Goal: Task Accomplishment & Management: Use online tool/utility

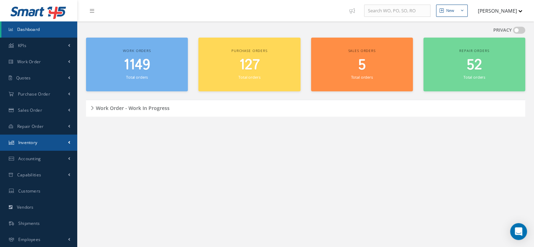
click at [36, 143] on span "Inventory" at bounding box center [27, 142] width 19 height 6
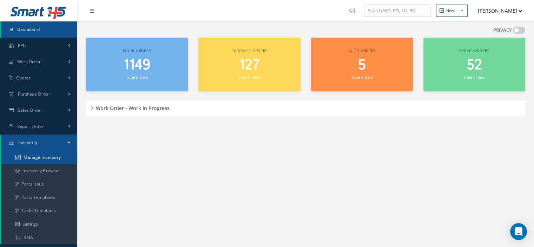
click at [56, 161] on link "Manage Inventory" at bounding box center [39, 157] width 76 height 13
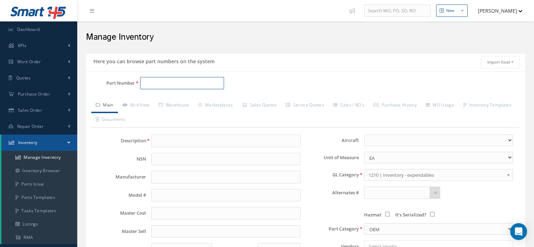
click at [160, 83] on input "Part Number" at bounding box center [182, 83] width 84 height 13
paste input "702-0313-002"
type input "702-0313-002"
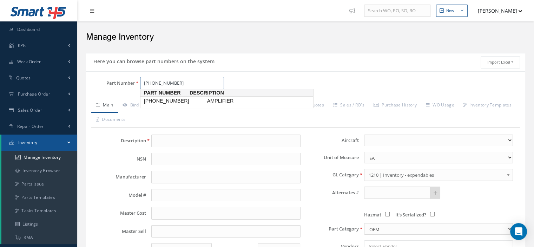
click at [175, 100] on span "702-0313-002" at bounding box center [173, 100] width 63 height 7
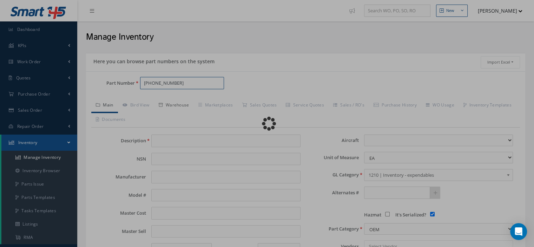
type input "AMPLIFIER"
type input "HONEYWELL"
type input "702-0313-002"
type input "0.00"
select select
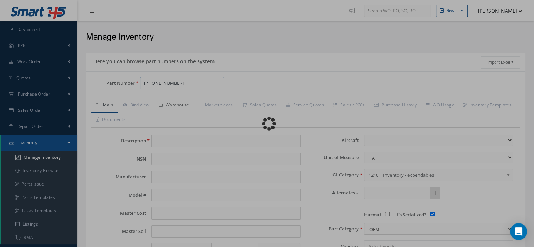
checkbox input "true"
type textarea "FOR P/N 204-1217-0414 & 0416 MOD.31"
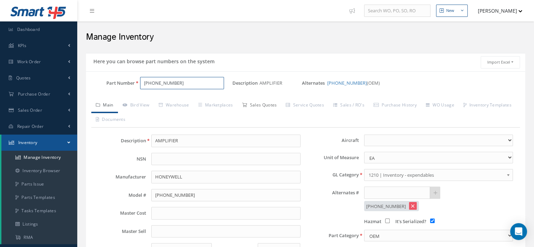
type input "702-0313-002"
click at [278, 104] on link "Sales Quotes" at bounding box center [259, 105] width 44 height 15
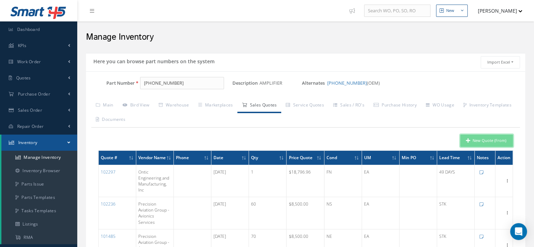
click at [479, 142] on button "New Quote (From)" at bounding box center [486, 140] width 53 height 12
type input "AMPLIFIER"
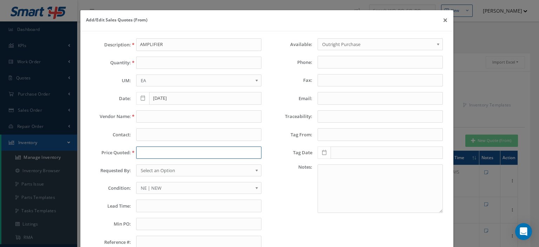
click at [143, 150] on input "text" at bounding box center [198, 152] width 125 height 13
type input "v"
paste input "18,796.96"
click at [146, 153] on input "18,796.96" at bounding box center [198, 152] width 125 height 13
type input "18796.96"
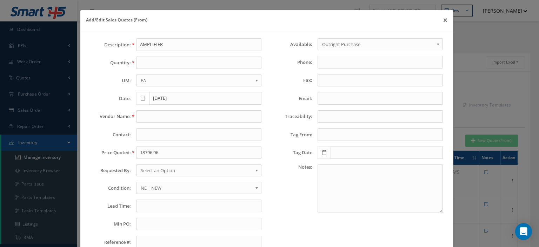
click at [153, 173] on span "Select an Option" at bounding box center [197, 170] width 112 height 8
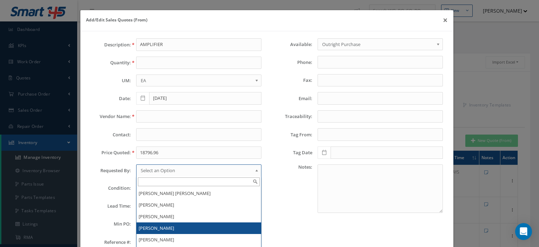
click at [159, 228] on li "[PERSON_NAME]" at bounding box center [198, 228] width 125 height 12
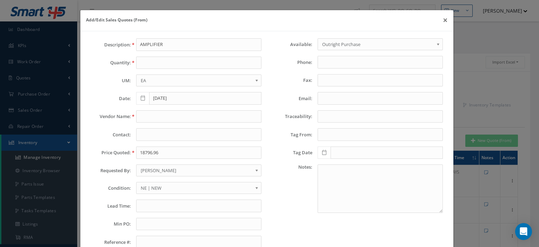
click at [145, 185] on span "NE | NEW" at bounding box center [197, 188] width 112 height 8
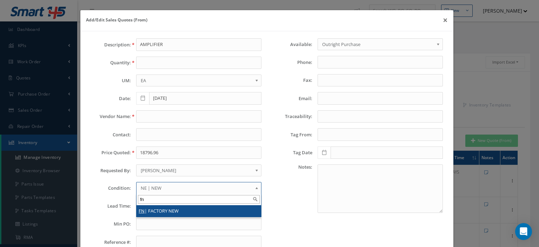
type input "fn"
click at [155, 207] on li "FN | FACTORY NEW" at bounding box center [198, 211] width 125 height 12
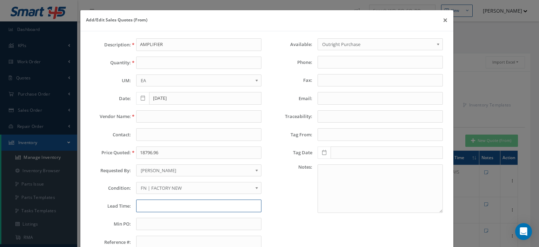
click at [153, 205] on input "text" at bounding box center [198, 205] width 125 height 13
type input "49 days"
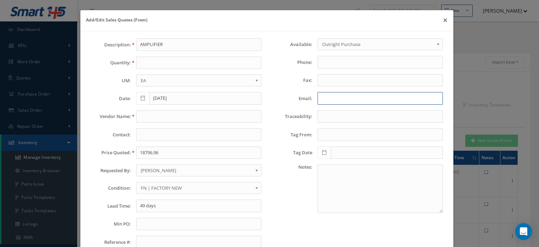
click at [328, 97] on input "Email:" at bounding box center [380, 98] width 125 height 13
paste input "Gonzalez, Joanna (Ontic Chats)<joanna.gonzalez@ontic.com>"
drag, startPoint x: 342, startPoint y: 96, endPoint x: 319, endPoint y: 98, distance: 23.5
click at [312, 95] on div "Gonzalez, Joanna (Ontic Chats)<joanna.gonzalez@ontic.com>" at bounding box center [380, 98] width 136 height 13
type input "Gonzalez, Joanna (Ontic Chats)<joanna.gonzalez@ontic.com>"
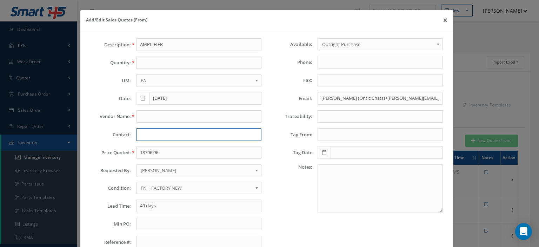
click at [137, 133] on input "text" at bounding box center [198, 134] width 125 height 13
paste input "Gonzalez, Joanna"
type input "Gonzalez, Joanna"
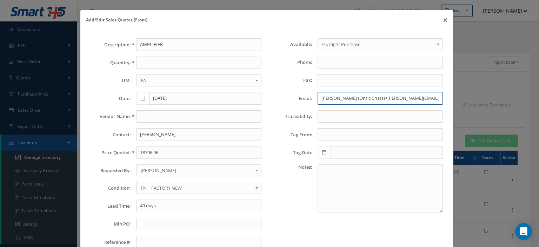
drag, startPoint x: 357, startPoint y: 100, endPoint x: 279, endPoint y: 99, distance: 77.2
click at [283, 99] on div "Email: Gonzalez, Joanna (Ontic Chats)<joanna.gonzalez@ontic.com>" at bounding box center [357, 98] width 181 height 13
drag, startPoint x: 345, startPoint y: 97, endPoint x: 272, endPoint y: 96, distance: 72.6
click at [272, 96] on div "Email: Ontic Chats)<joanna.gonzalez@ontic.com>" at bounding box center [357, 98] width 181 height 13
click at [320, 98] on input "<joanna.gonzalez@ontic.com>" at bounding box center [380, 98] width 125 height 13
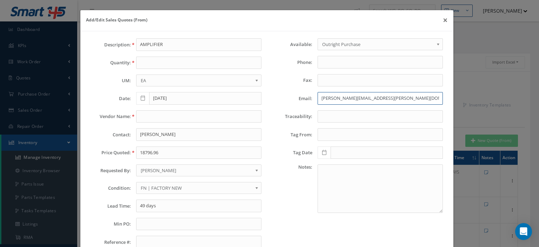
click at [383, 96] on input "joanna.gonzalez@ontic.com>" at bounding box center [380, 98] width 125 height 13
type input "joanna.gonzalez@ontic.com"
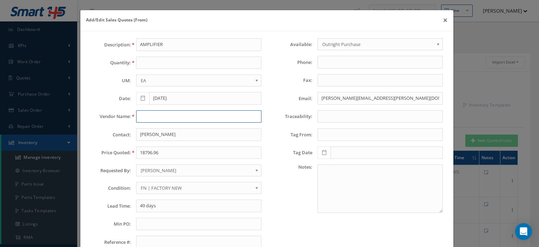
click at [164, 115] on input "text" at bounding box center [198, 116] width 125 height 13
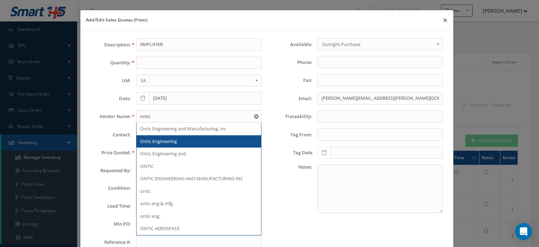
click at [168, 140] on span "Ontic Engineering" at bounding box center [158, 141] width 37 height 6
type input "Ontic Engineering"
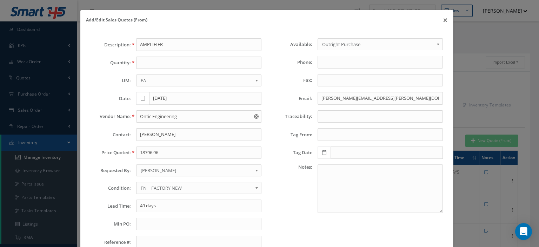
scroll to position [49, 0]
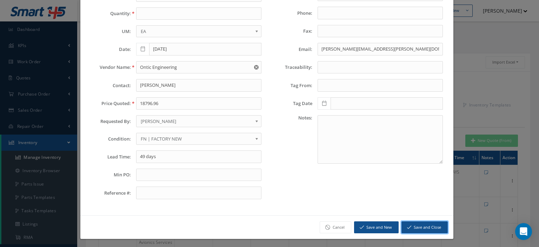
click at [425, 227] on button "Save and Close" at bounding box center [424, 227] width 46 height 12
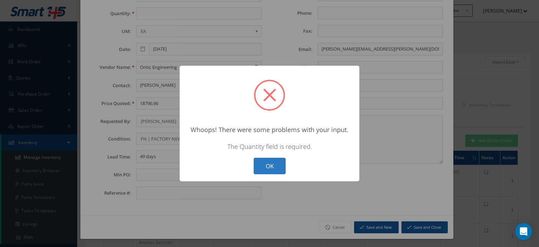
click at [277, 162] on button "OK" at bounding box center [270, 166] width 32 height 16
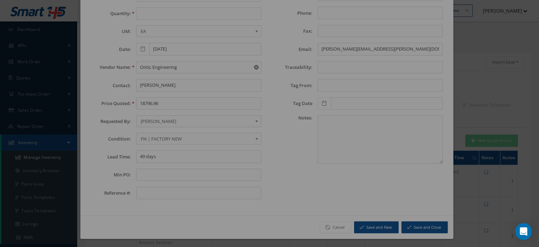
scroll to position [0, 0]
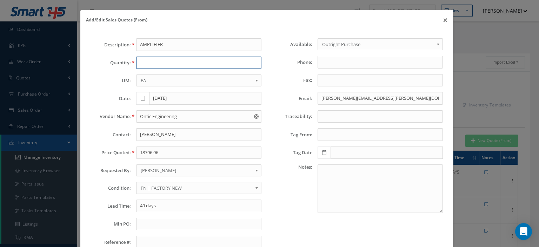
click at [146, 64] on input "text" at bounding box center [198, 62] width 125 height 13
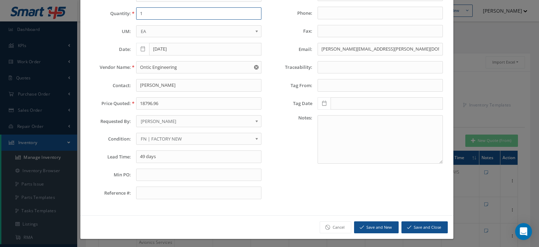
type input "1"
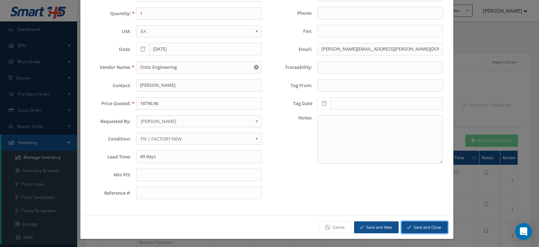
click at [413, 221] on button "Save and Close" at bounding box center [424, 227] width 46 height 12
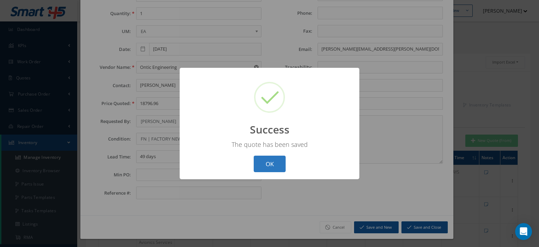
click at [279, 162] on button "OK" at bounding box center [270, 163] width 32 height 16
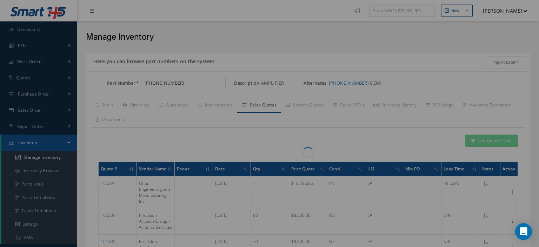
scroll to position [0, 0]
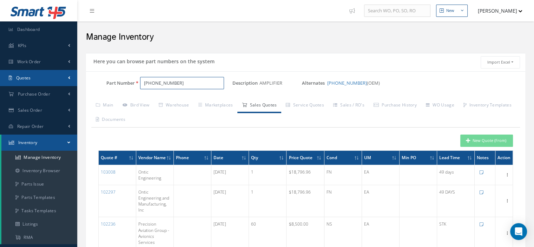
drag, startPoint x: 146, startPoint y: 83, endPoint x: 59, endPoint y: 72, distance: 88.1
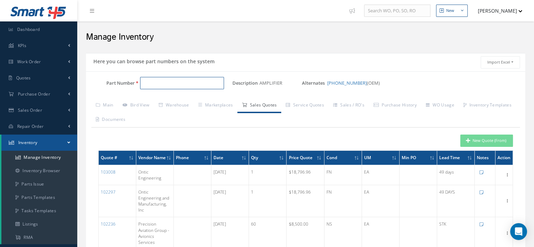
click at [152, 83] on input "Part Number" at bounding box center [182, 83] width 84 height 13
paste input "MS21072L3"
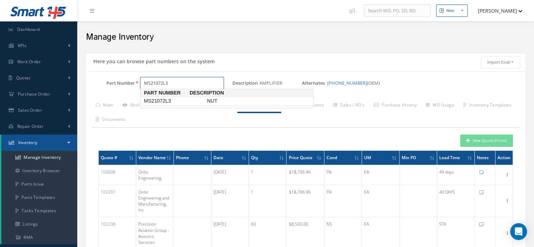
click at [173, 101] on span "MS21072L3" at bounding box center [173, 100] width 63 height 7
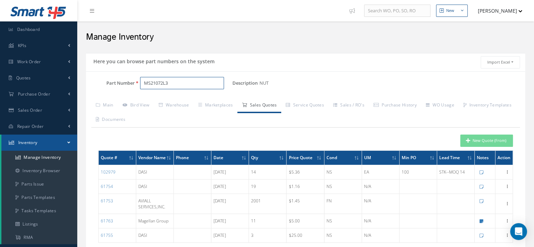
type input "MS21072L3"
click at [487, 144] on button "New Quote (From)" at bounding box center [486, 140] width 53 height 12
type input "NUT"
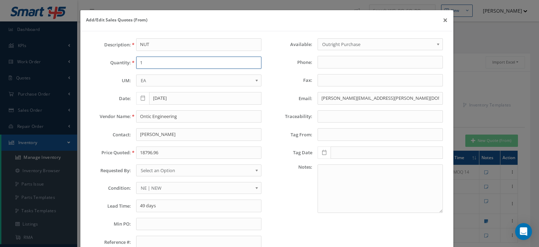
click at [154, 67] on input "1" at bounding box center [198, 62] width 125 height 13
type input "4"
click at [145, 147] on input "18796.96" at bounding box center [198, 152] width 125 height 13
type input "10.00"
click at [152, 170] on span "Select an Option" at bounding box center [197, 170] width 112 height 8
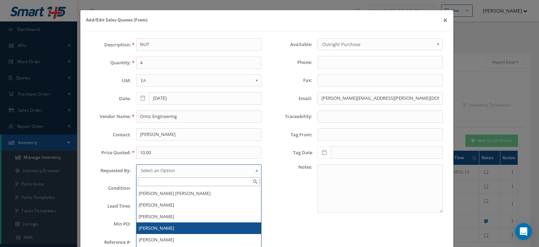
click at [158, 226] on li "[PERSON_NAME]" at bounding box center [198, 228] width 125 height 12
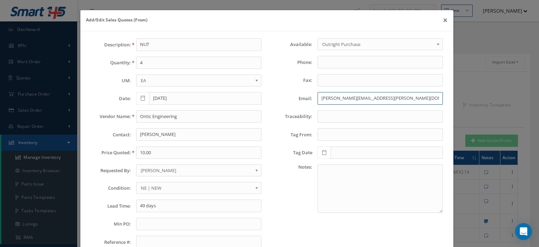
click at [331, 99] on input "joanna.gonzalez@ontic.com" at bounding box center [380, 98] width 125 height 13
paste input "ryder.wesson@avair.aero"
type input "ryder.wesson@avair.aero"
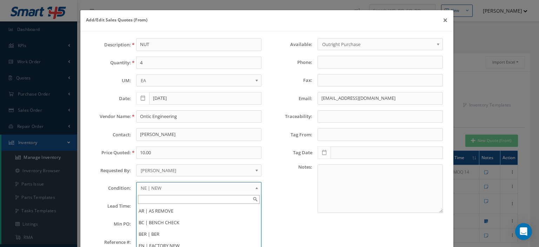
click at [146, 187] on span "NE | NEW" at bounding box center [197, 188] width 112 height 8
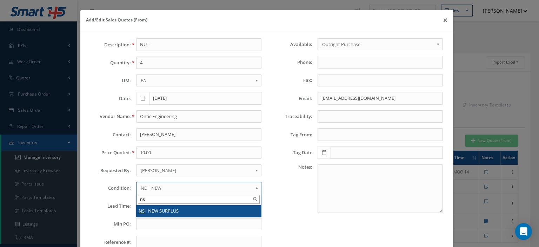
type input "ns"
click at [151, 207] on li "NS | NEW SURPLUS" at bounding box center [198, 211] width 125 height 12
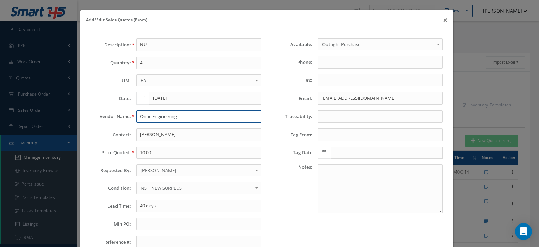
click at [139, 115] on input "Ontic Engineering" at bounding box center [198, 116] width 125 height 13
paste input "AvAir"
type input "AvAir"
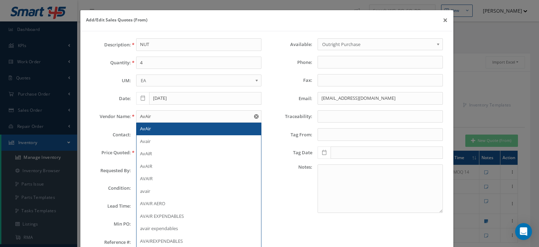
click at [153, 127] on div "AvAir" at bounding box center [199, 128] width 118 height 7
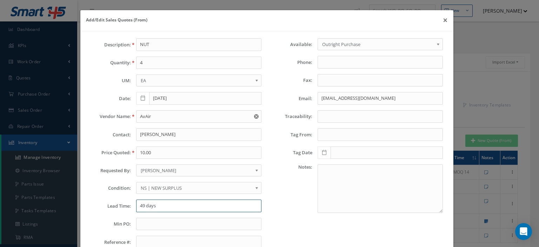
click at [164, 205] on input "49 days" at bounding box center [198, 205] width 125 height 13
type input "stk"
click at [164, 229] on div "Description: NUT Quantity: 4 UM: EA FT IN LB EA Date: 09/11/2025 Vendor Name: A…" at bounding box center [176, 145] width 181 height 215
click at [164, 225] on input "text" at bounding box center [198, 224] width 125 height 13
type input "100"
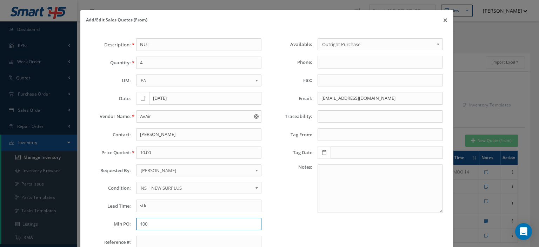
scroll to position [49, 0]
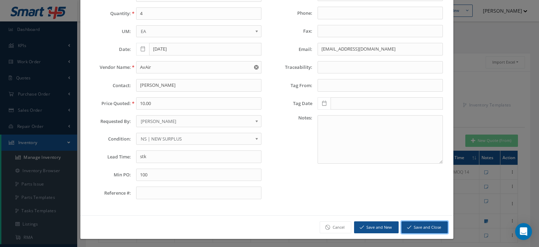
click at [421, 221] on button "Save and Close" at bounding box center [424, 227] width 46 height 12
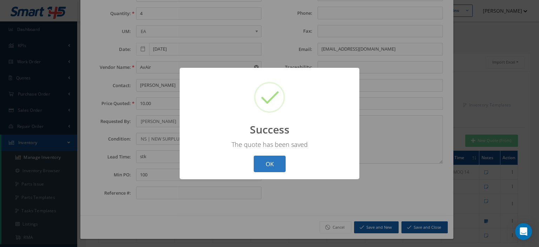
click at [275, 169] on button "OK" at bounding box center [270, 163] width 32 height 16
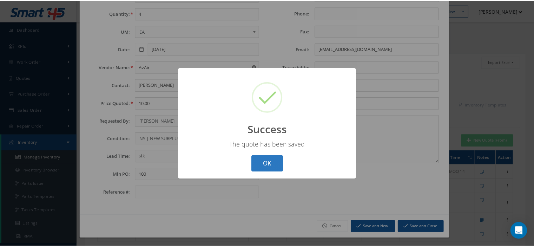
scroll to position [0, 0]
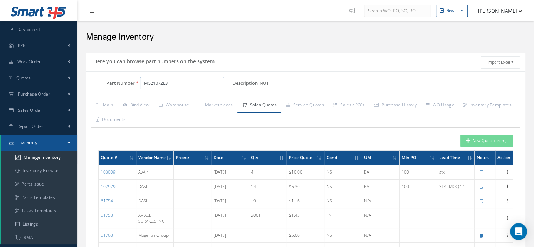
drag, startPoint x: 187, startPoint y: 80, endPoint x: 115, endPoint y: 78, distance: 72.7
click at [121, 76] on div "Part Number MS21072L3 Description NUT Alternates Based on the selected General …" at bounding box center [305, 198] width 439 height 255
click at [148, 85] on input "Part Number" at bounding box center [182, 83] width 84 height 13
paste input "5340-1-1"
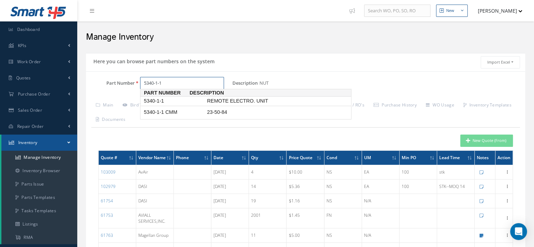
click at [170, 104] on span "5340-1-1" at bounding box center [173, 100] width 63 height 7
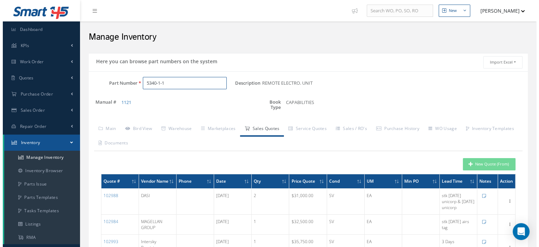
scroll to position [70, 0]
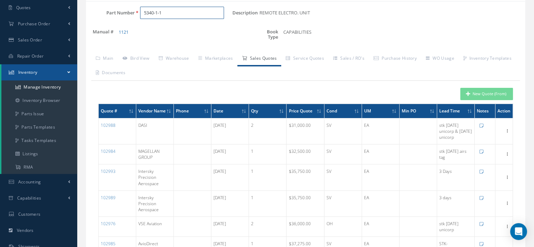
type input "5340-1-1"
click at [473, 93] on button "New Quote (From)" at bounding box center [486, 94] width 53 height 12
type input "REMOTE ELECTRO. UNIT"
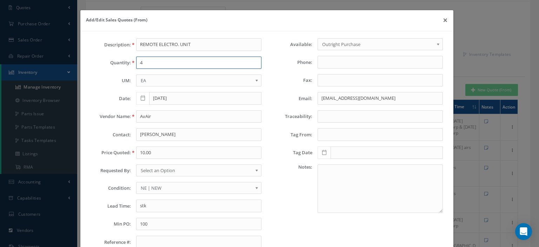
click at [143, 65] on input "4" at bounding box center [198, 62] width 125 height 13
type input "1"
click at [143, 110] on input "AvAir" at bounding box center [198, 116] width 125 height 13
click at [140, 115] on input "AvAir" at bounding box center [198, 116] width 125 height 13
paste input "enture Aviation"
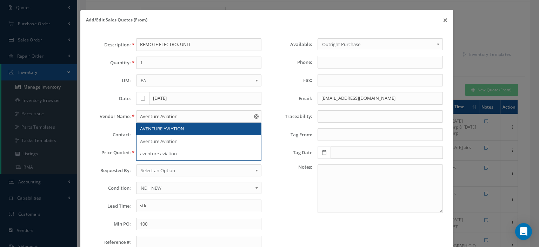
click at [163, 125] on span "AVENTURE AVIATION" at bounding box center [162, 128] width 44 height 6
type input "AVENTURE AVIATION"
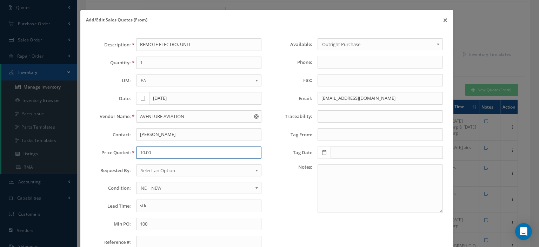
click at [144, 154] on input "10.00" at bounding box center [198, 152] width 125 height 13
click at [141, 150] on input "10.00" at bounding box center [198, 152] width 125 height 13
paste input "38,50"
click at [145, 153] on input "38,500.00" at bounding box center [198, 152] width 125 height 13
type input "38500.00"
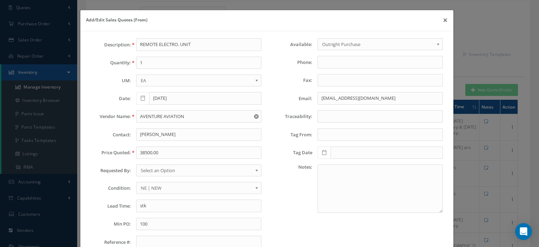
click at [151, 171] on span "Select an Option" at bounding box center [197, 170] width 112 height 8
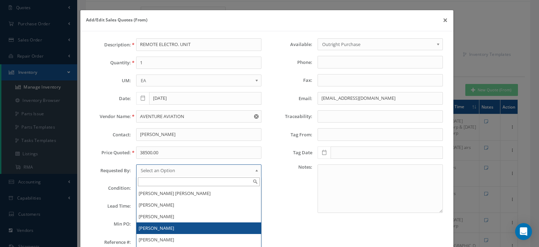
click at [159, 228] on li "[PERSON_NAME]" at bounding box center [198, 228] width 125 height 12
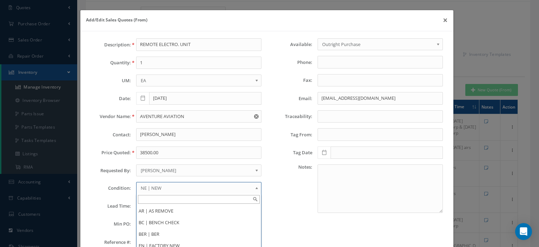
click at [159, 187] on span "NE | NEW" at bounding box center [197, 188] width 112 height 8
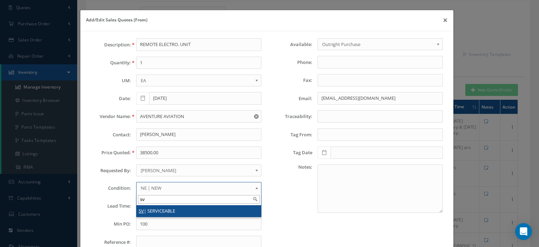
type input "sv"
click at [151, 210] on li "SV | SERVICEABLE" at bounding box center [198, 211] width 125 height 12
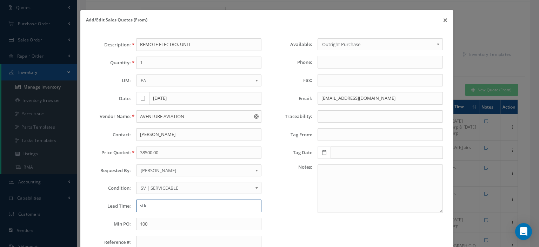
click at [149, 205] on input "stk" at bounding box center [198, 205] width 125 height 13
paste input "Tagged by: UNICORP SYSTEMS, INC on May 15, 2025"
click at [168, 207] on input "Tagged by: UNICORP SYSTEMS, INC on May 15, 2025" at bounding box center [198, 205] width 125 height 13
type input "Tagged by:UNICORP SYSTEMS, INC on May 15, 2025"
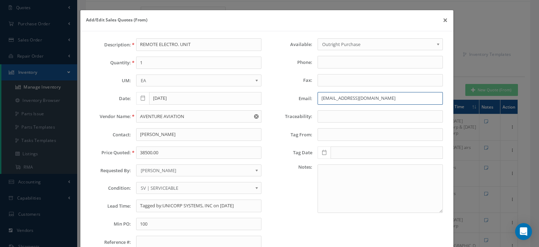
click at [319, 98] on input "ryder.wesson@avair.aero" at bounding box center [380, 98] width 125 height 13
paste input "andrew@aventureaviation.com"
type input "andrew@aventureaviation.com"
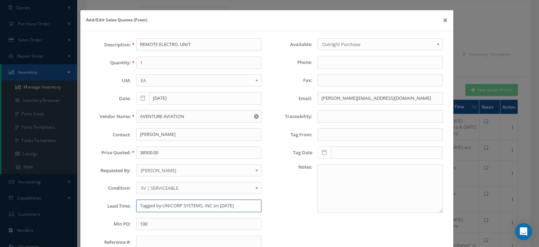
click at [138, 204] on input "Tagged by:UNICORP SYSTEMS, INC on May 15, 2025" at bounding box center [198, 205] width 125 height 13
click at [173, 203] on input "STK--Tagged by:UNICORP SYSTEMS, INC on May 15, 2025" at bounding box center [198, 205] width 125 height 13
type input "STK--Tagged by: UNICORP SYSTEMS, INC on May 15, 2025"
click at [154, 223] on input "100" at bounding box center [198, 224] width 125 height 13
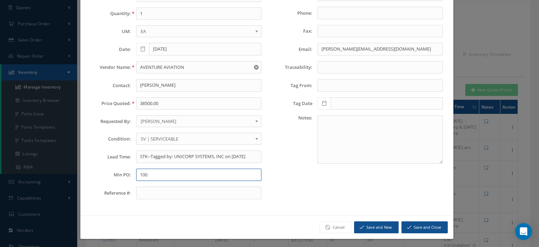
type input "100"
click at [417, 225] on button "Save and Close" at bounding box center [424, 227] width 46 height 12
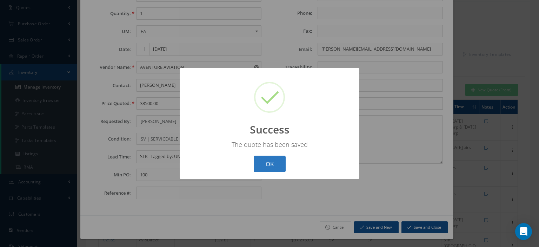
click at [275, 169] on button "OK" at bounding box center [270, 163] width 32 height 16
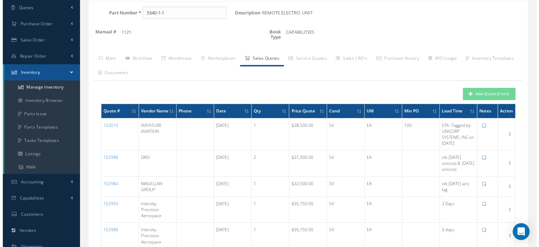
scroll to position [0, 0]
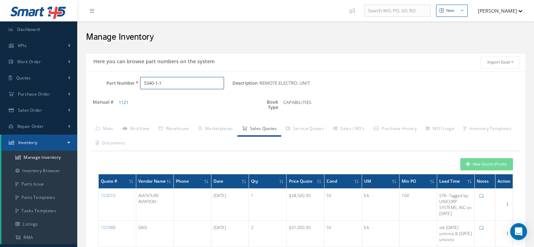
drag, startPoint x: 175, startPoint y: 86, endPoint x: 121, endPoint y: 82, distance: 53.8
click at [122, 82] on div "Part Number 5340-1-1" at bounding box center [159, 83] width 146 height 13
click at [145, 83] on input "Part Number" at bounding box center [182, 83] width 84 height 13
paste input "32500-212"
click at [168, 104] on span "32500-212" at bounding box center [173, 100] width 63 height 7
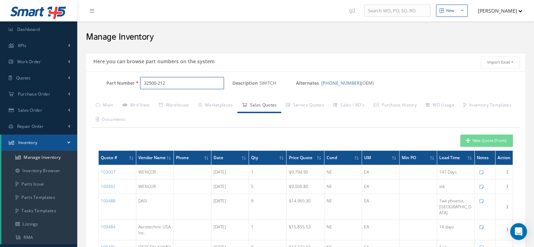
type input "32500-212"
click at [481, 144] on button "New Quote (From)" at bounding box center [486, 140] width 53 height 12
type input "SWITCH"
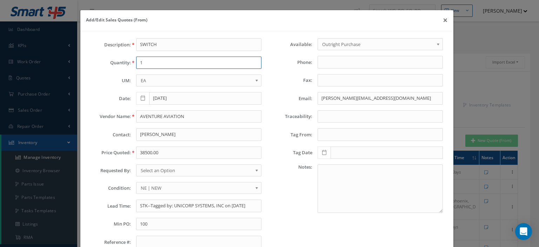
click at [147, 65] on input "1" at bounding box center [198, 62] width 125 height 13
type input "14"
click at [156, 152] on input "38500.00" at bounding box center [198, 152] width 125 height 13
paste input "17,023.03"
click at [146, 153] on input "17,023.03" at bounding box center [198, 152] width 125 height 13
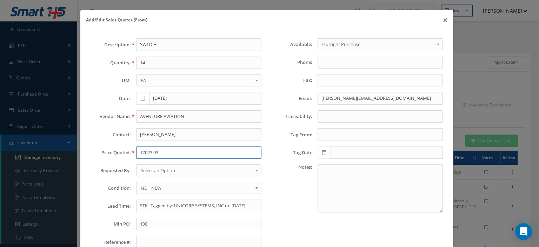
type input "17023.03"
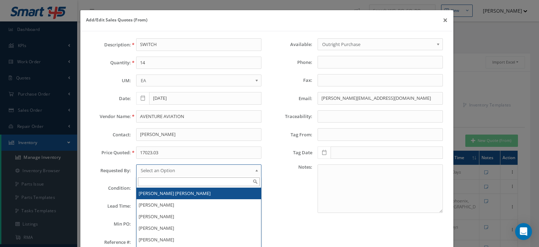
click at [156, 172] on span "Select an Option" at bounding box center [197, 170] width 112 height 8
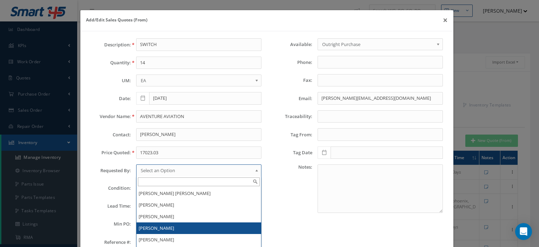
click at [151, 222] on li "[PERSON_NAME]" at bounding box center [198, 228] width 125 height 12
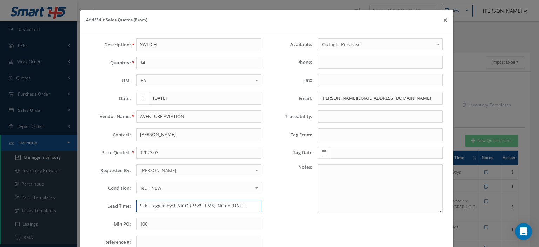
click at [161, 204] on input "STK--Tagged by: UNICORP SYSTEMS, INC on May 15, 2025" at bounding box center [198, 205] width 125 height 13
paste input "-5 business days"
click at [164, 204] on input "-5 business days" at bounding box center [198, 205] width 125 height 13
click at [139, 206] on input "-5 days" at bounding box center [198, 205] width 125 height 13
type input "2-5 days"
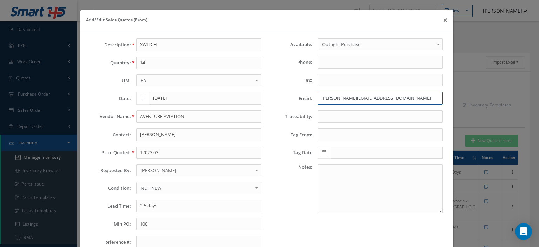
click at [325, 97] on input "andrew@aventureaviation.com" at bounding box center [380, 98] width 125 height 13
paste input "Erika@brooks-maldini.net"
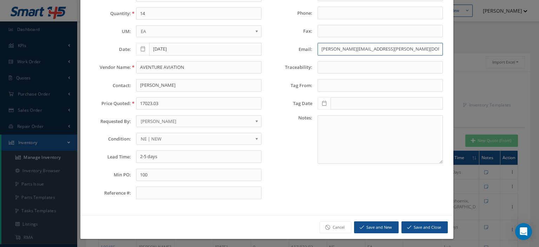
type input "Erika@brooks-maldini.net"
click at [153, 66] on input "AVENTURE AVIATION" at bounding box center [198, 67] width 125 height 13
paste input "BROOKS & MALDINI CORPOR"
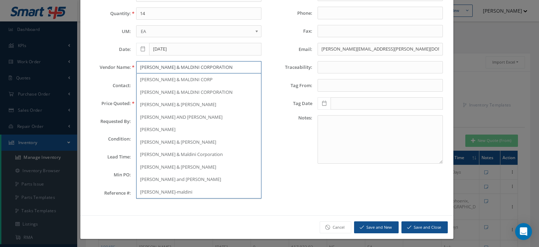
type input "BROOKS & MALDINI CORPORATION"
click at [417, 222] on button "Save and Close" at bounding box center [424, 227] width 46 height 12
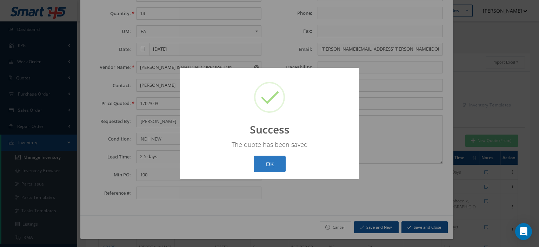
click at [273, 163] on button "OK" at bounding box center [270, 163] width 32 height 16
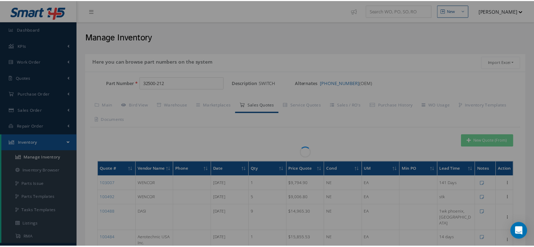
scroll to position [0, 0]
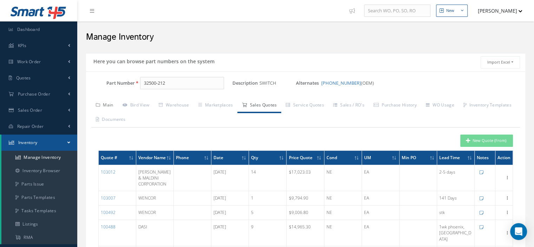
click at [107, 106] on link "Main" at bounding box center [104, 105] width 27 height 15
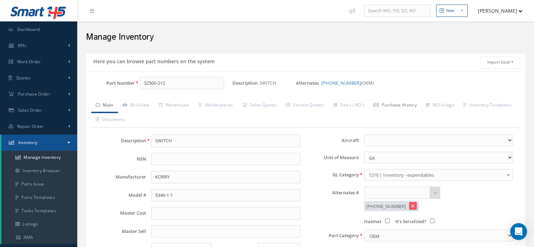
click at [390, 106] on link "Purchase History" at bounding box center [395, 105] width 52 height 15
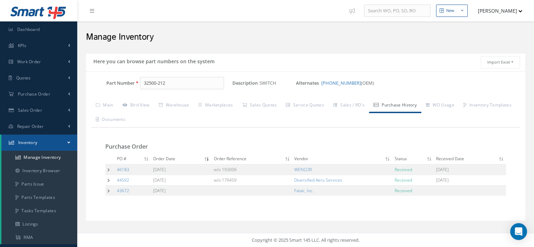
click at [106, 166] on td at bounding box center [109, 169] width 9 height 11
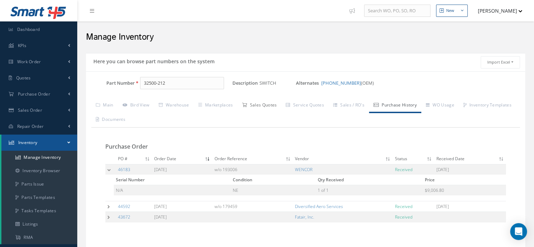
click at [256, 103] on link "Sales Quotes" at bounding box center [259, 105] width 44 height 15
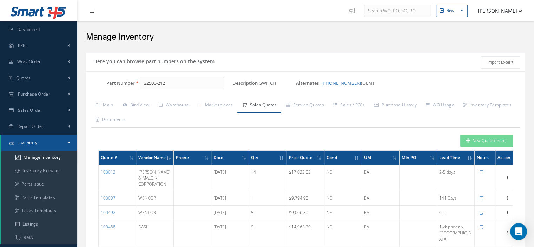
scroll to position [35, 0]
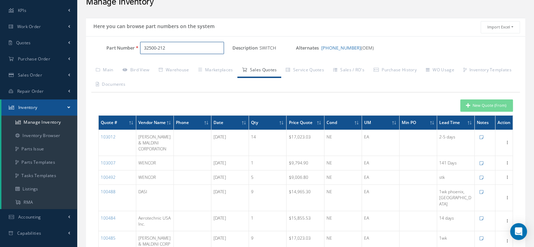
drag, startPoint x: 176, startPoint y: 48, endPoint x: 120, endPoint y: 53, distance: 56.7
click at [120, 53] on div "Part Number 32500-212" at bounding box center [159, 48] width 146 height 13
type input "S231W240-212"
click at [113, 71] on link "Main" at bounding box center [104, 70] width 27 height 15
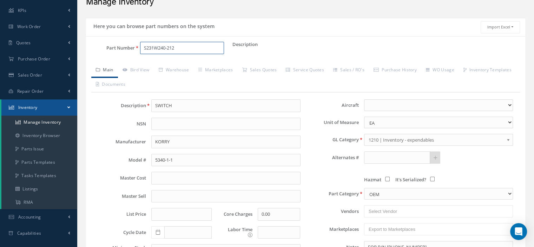
drag, startPoint x: 173, startPoint y: 48, endPoint x: 138, endPoint y: 47, distance: 34.7
click at [138, 47] on div "S231W240-212" at bounding box center [184, 48] width 98 height 13
click at [385, 154] on input "text" at bounding box center [397, 157] width 66 height 13
paste input "LIGHTED PUSHBUTTON S"
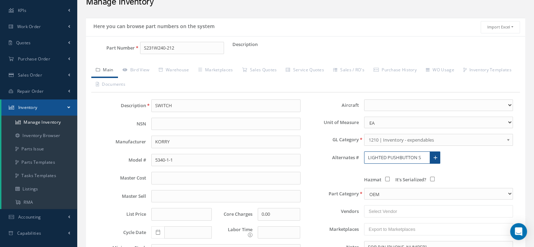
type input "LIGHTED PUSHBUTTON S"
drag, startPoint x: 182, startPoint y: 48, endPoint x: 121, endPoint y: 53, distance: 61.2
click at [121, 53] on div "Part Number S231W240-212" at bounding box center [159, 48] width 146 height 13
drag, startPoint x: 425, startPoint y: 154, endPoint x: 313, endPoint y: 149, distance: 112.0
click at [318, 150] on div "Aircraft 1049A 2-EMBB 255CM 317AZ 331AZ 353AZ 359AZ 362CM 397AZ 419AZ 479AZ 4K-…" at bounding box center [412, 208] width 213 height 219
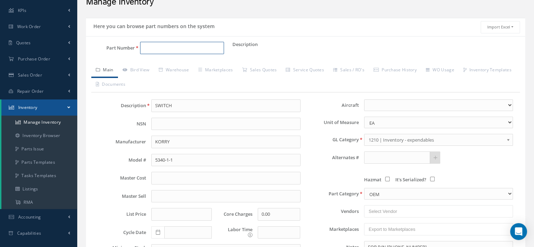
click at [178, 53] on input "Part Number" at bounding box center [182, 48] width 84 height 13
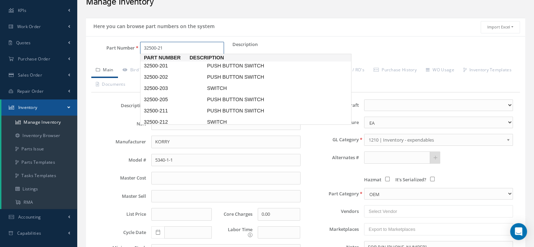
type input "32500-212"
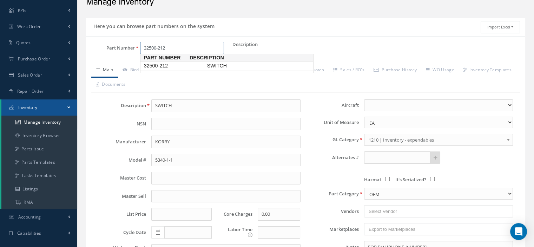
click at [177, 63] on span "32500-212" at bounding box center [173, 65] width 63 height 7
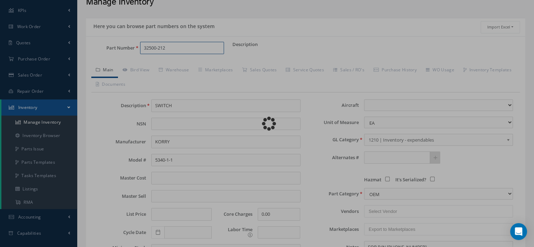
select select
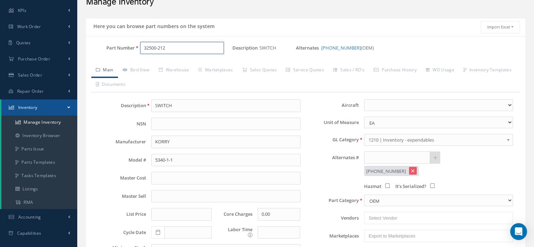
type input "32500-212"
click at [375, 156] on input "text" at bounding box center [397, 157] width 66 height 13
paste input "S231W240-212"
type input "S231W240-212"
click at [435, 153] on link at bounding box center [434, 157] width 11 height 13
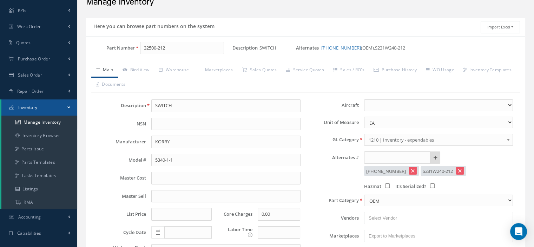
scroll to position [173, 0]
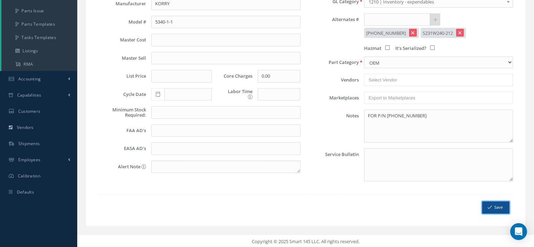
click at [492, 204] on button "Save" at bounding box center [495, 207] width 27 height 12
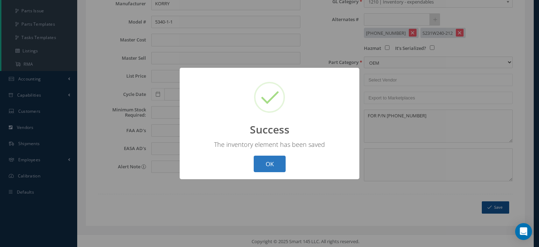
click at [282, 164] on button "OK" at bounding box center [270, 163] width 32 height 16
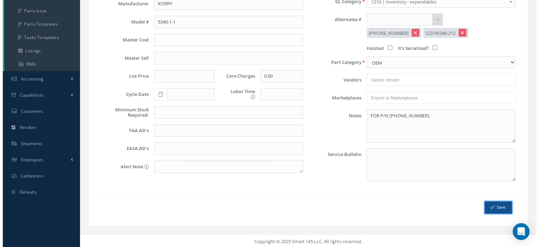
scroll to position [33, 0]
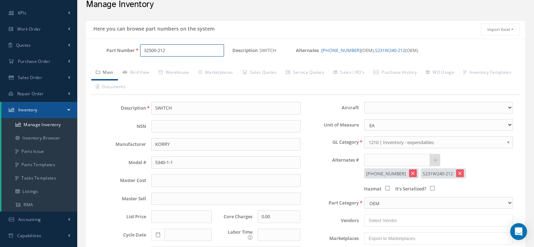
drag, startPoint x: 178, startPoint y: 48, endPoint x: 134, endPoint y: 53, distance: 44.9
click at [134, 53] on div "Part Number 32500-212" at bounding box center [159, 50] width 146 height 13
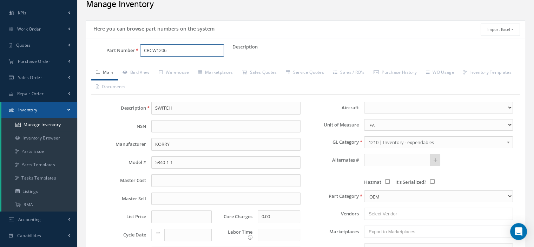
drag, startPoint x: 191, startPoint y: 50, endPoint x: 119, endPoint y: 56, distance: 71.5
click at [119, 56] on div "Part Number CRCW1206" at bounding box center [159, 50] width 146 height 13
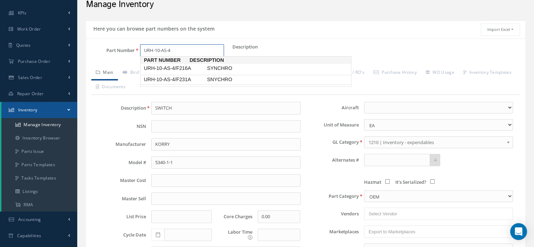
click at [155, 80] on span "URH-10-AS-4/F231A" at bounding box center [173, 79] width 63 height 7
type input "URH-10-AS-4/F231A"
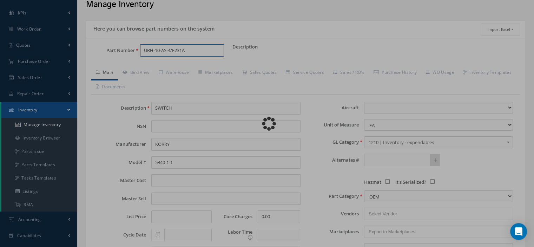
type input "SNYCHRO"
type input "PARKER"
select select
type textarea "FOR P/N 215-016-001"
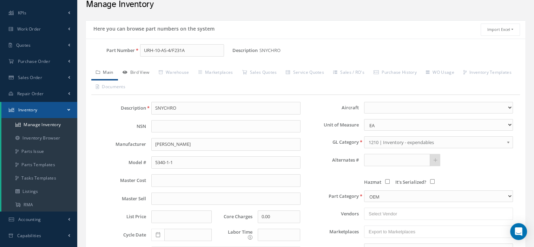
click at [147, 75] on link "Bird View" at bounding box center [136, 73] width 36 height 15
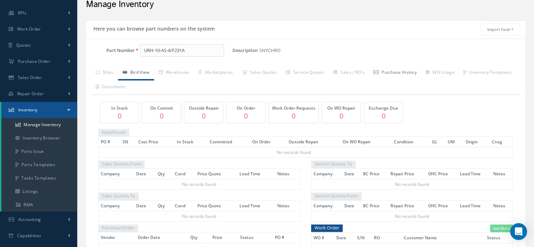
click at [392, 74] on link "Purchase History" at bounding box center [395, 73] width 52 height 15
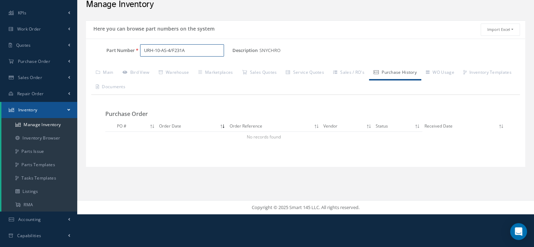
drag, startPoint x: 191, startPoint y: 52, endPoint x: 137, endPoint y: 45, distance: 54.5
click at [137, 45] on div "URH-10-AS-4/F231A" at bounding box center [184, 50] width 98 height 13
paste input "32500-212"
click at [167, 70] on span "32500-212" at bounding box center [173, 68] width 63 height 7
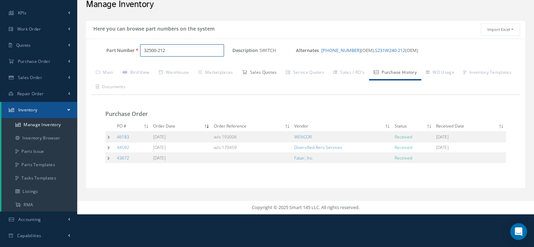
type input "32500-212"
click at [262, 73] on link "Sales Quotes" at bounding box center [259, 73] width 44 height 15
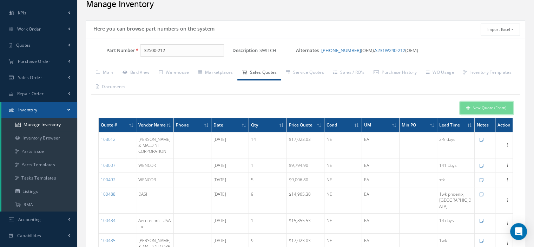
click at [473, 108] on button "New Quote (From)" at bounding box center [486, 108] width 53 height 12
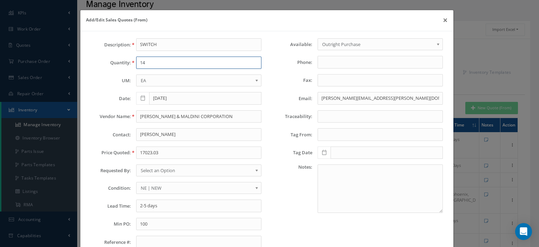
click at [184, 59] on input "14" at bounding box center [198, 62] width 125 height 13
type input "9"
click at [160, 115] on input "BROOKS & MALDINI CORPORATION" at bounding box center [198, 116] width 125 height 13
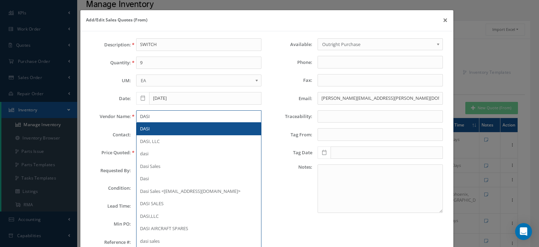
type input "DASI"
click at [156, 126] on div "DASI" at bounding box center [199, 128] width 118 height 7
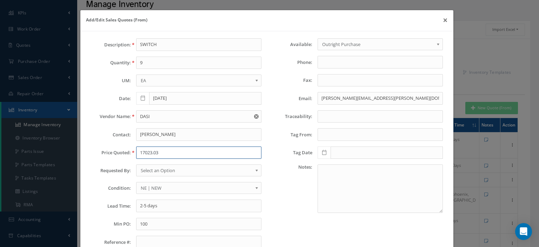
click at [146, 148] on input "17023.03" at bounding box center [198, 152] width 125 height 13
click at [153, 153] on input "17023.03" at bounding box center [198, 152] width 125 height 13
paste input "4,965.30"
click at [146, 152] on input "14,965.30" at bounding box center [198, 152] width 125 height 13
type input "14965.30"
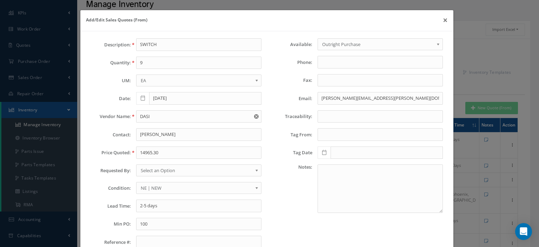
click at [150, 166] on span "Select an Option" at bounding box center [197, 170] width 112 height 8
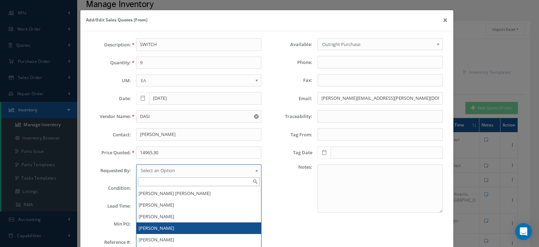
click at [153, 223] on li "[PERSON_NAME]" at bounding box center [198, 228] width 125 height 12
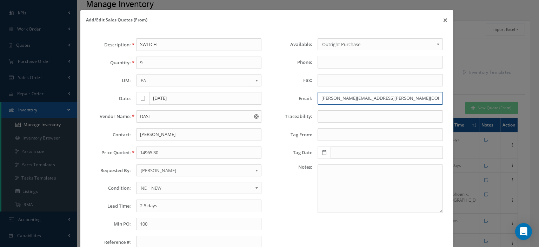
click at [325, 99] on input "Erika@brooks-maldini.net" at bounding box center [380, 98] width 125 height 13
paste input "diego.chavez@dasi.com"
type input "diego.chavez@dasi.com"
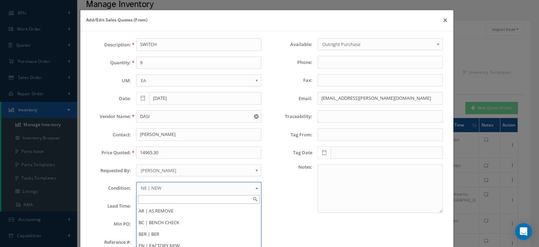
click at [170, 186] on span "NE | NEW" at bounding box center [197, 188] width 112 height 8
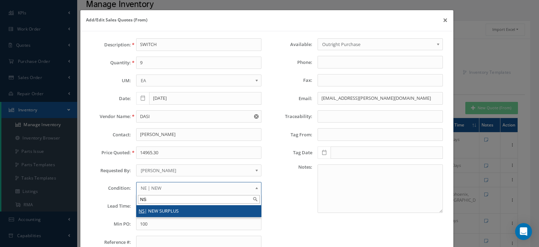
type input "NS"
click at [173, 208] on li "NS | NEW SURPLUS" at bounding box center [198, 211] width 125 height 12
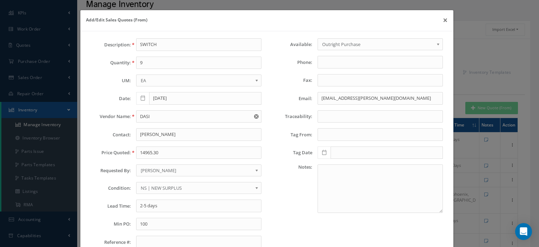
scroll to position [49, 0]
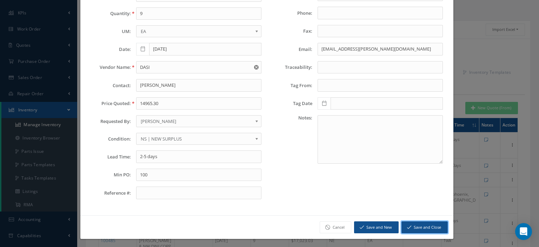
click at [407, 226] on icon "submit" at bounding box center [409, 227] width 4 height 5
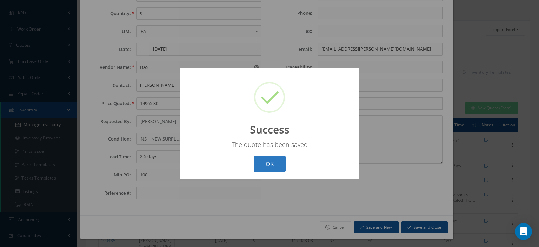
click at [281, 165] on button "OK" at bounding box center [270, 163] width 32 height 16
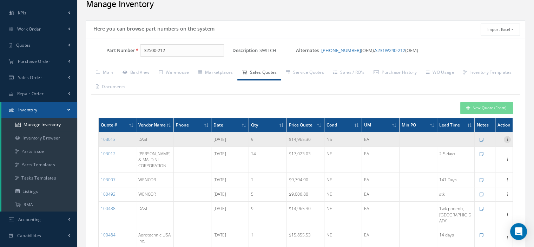
click at [507, 141] on icon at bounding box center [507, 139] width 7 height 6
click at [474, 155] on link "Remove" at bounding box center [474, 152] width 55 height 9
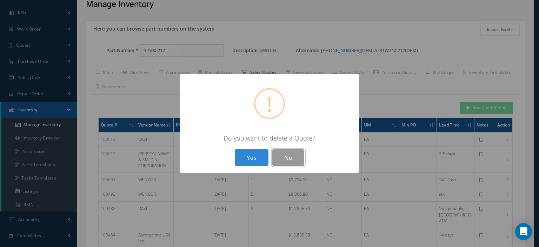
click at [288, 156] on button "No" at bounding box center [288, 157] width 32 height 16
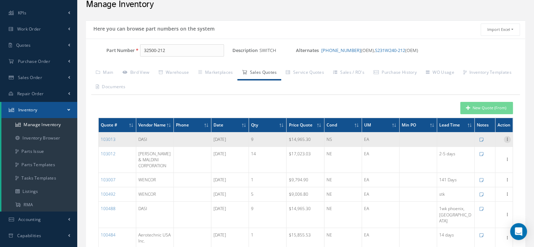
click at [505, 141] on icon at bounding box center [507, 139] width 7 height 6
click at [472, 148] on link "Edit" at bounding box center [474, 143] width 55 height 9
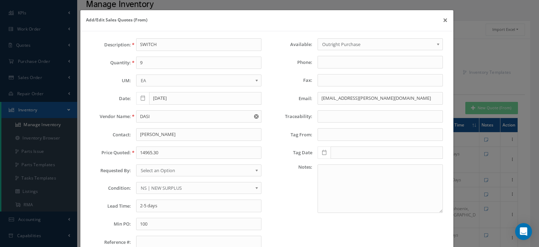
type input "14965.3000"
click at [148, 203] on input "2-5 days" at bounding box center [198, 205] width 125 height 13
paste input "3 D"
click at [175, 201] on input "3 Days--" at bounding box center [198, 205] width 125 height 13
paste input "Phoenix, AZ"
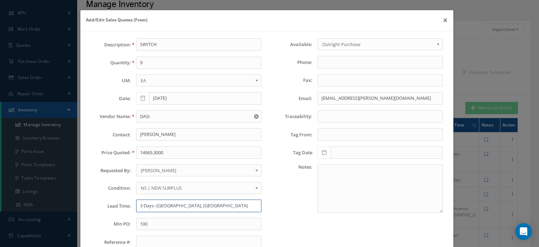
scroll to position [49, 0]
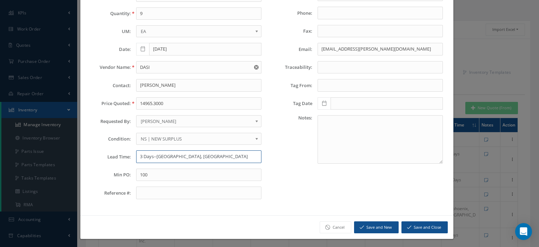
type input "3 Days--Phoenix, AZ"
click at [412, 222] on button "Save and Close" at bounding box center [424, 227] width 46 height 12
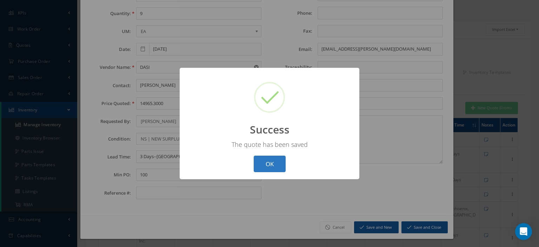
click at [255, 162] on button "OK" at bounding box center [270, 163] width 32 height 16
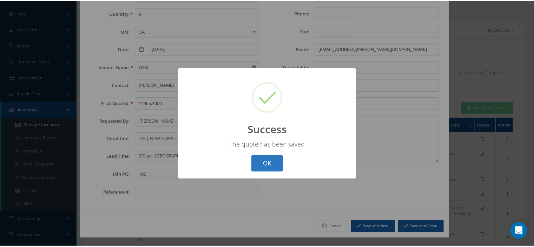
scroll to position [0, 0]
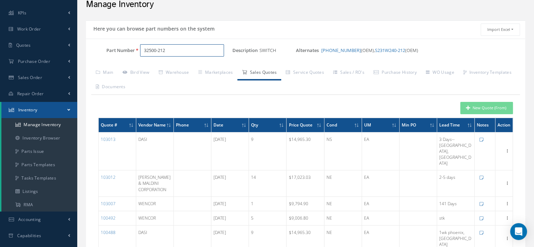
click at [160, 70] on span "3123665" at bounding box center [173, 68] width 63 height 7
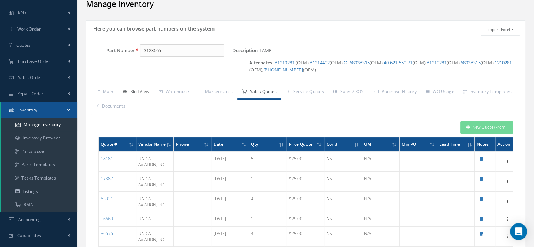
click at [142, 93] on link "Bird View" at bounding box center [136, 92] width 36 height 15
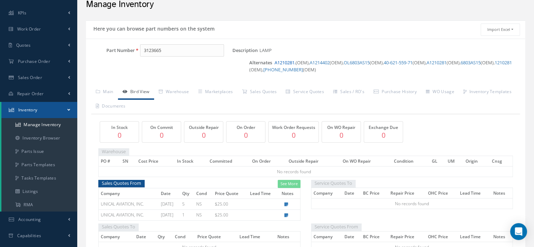
click at [289, 63] on link "A1210281." at bounding box center [284, 62] width 21 height 6
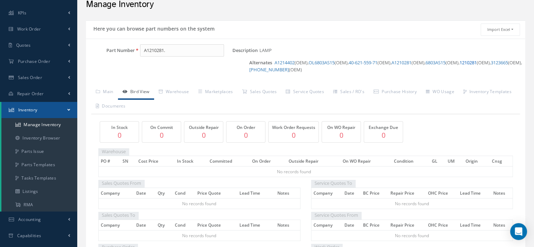
click at [477, 63] on link "1210281" at bounding box center [467, 62] width 17 height 6
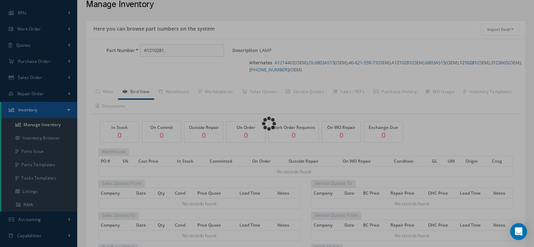
type input "1210281"
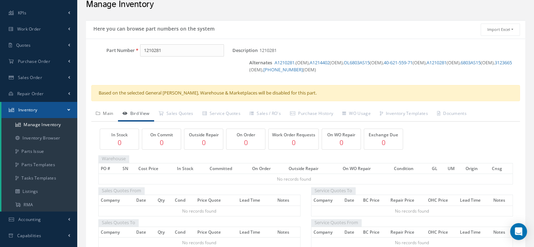
click at [112, 115] on link "Main" at bounding box center [104, 114] width 27 height 15
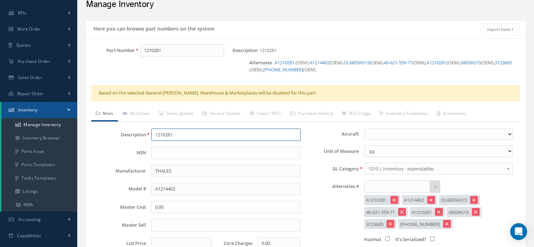
drag, startPoint x: 178, startPoint y: 136, endPoint x: 140, endPoint y: 130, distance: 38.0
click at [140, 130] on div "Description 1210281" at bounding box center [199, 134] width 213 height 13
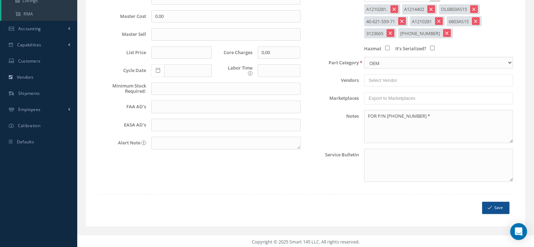
type input "LAMP"
click at [490, 207] on icon "submit" at bounding box center [489, 207] width 4 height 5
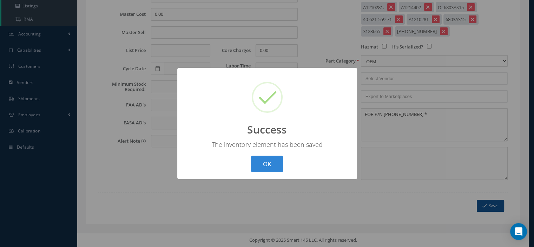
scroll to position [216, 0]
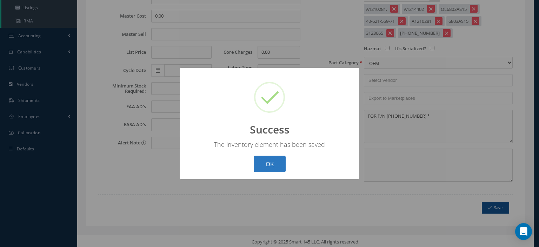
click at [271, 159] on button "OK" at bounding box center [270, 163] width 32 height 16
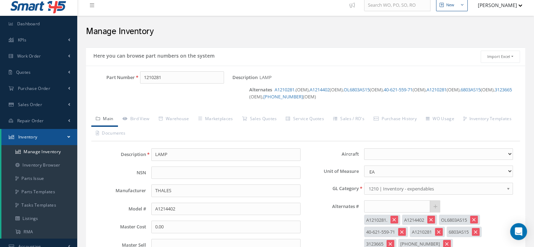
scroll to position [0, 0]
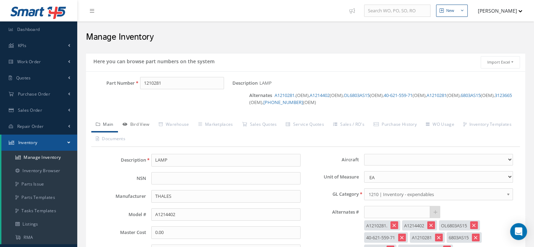
click at [152, 123] on link "Bird View" at bounding box center [136, 125] width 36 height 15
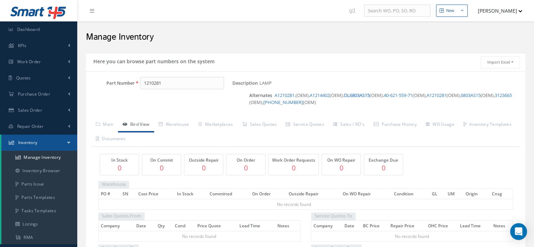
click at [362, 94] on link "OL6803AS15" at bounding box center [357, 95] width 26 height 6
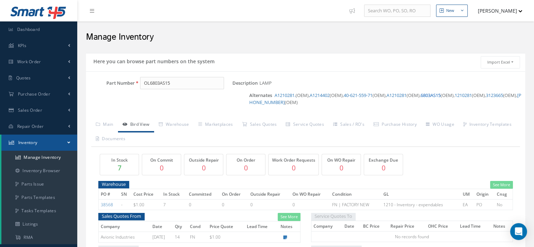
click at [440, 96] on link "6803AS15" at bounding box center [430, 95] width 20 height 6
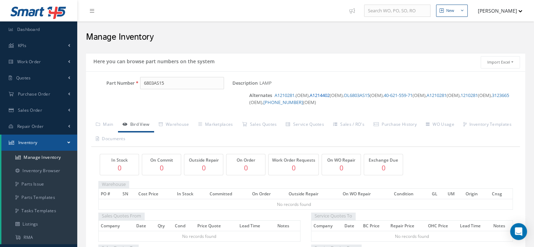
click at [321, 94] on link "A1214402" at bounding box center [319, 95] width 20 height 6
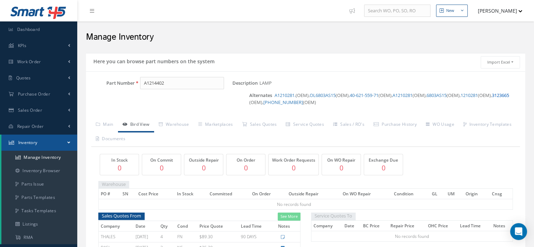
click at [509, 95] on link "3123665" at bounding box center [500, 95] width 17 height 6
click at [446, 94] on link "A1210281" at bounding box center [436, 95] width 20 height 6
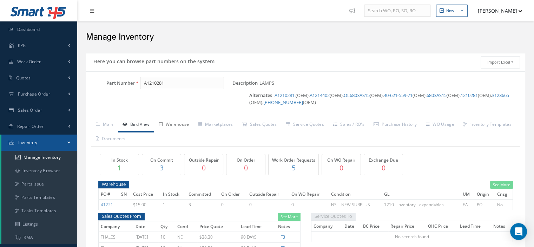
click at [171, 125] on link "Warehouse" at bounding box center [174, 125] width 40 height 15
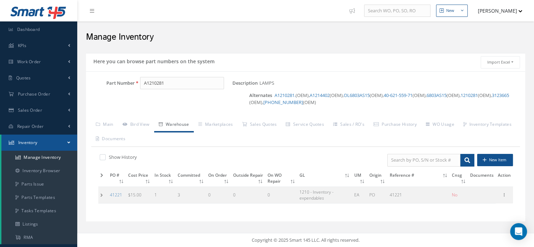
click at [101, 196] on td at bounding box center [102, 194] width 9 height 16
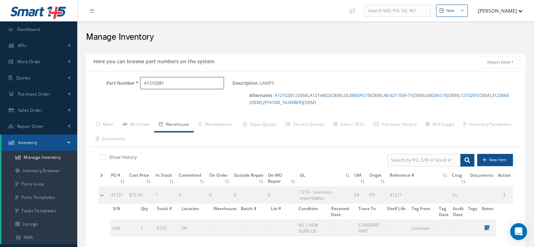
drag, startPoint x: 171, startPoint y: 82, endPoint x: 135, endPoint y: 79, distance: 36.3
click at [135, 79] on div "A1210281" at bounding box center [184, 83] width 98 height 13
click at [115, 121] on ul "Main Bird View Warehouse Marketplaces Sales Quotes" at bounding box center [305, 132] width 428 height 29
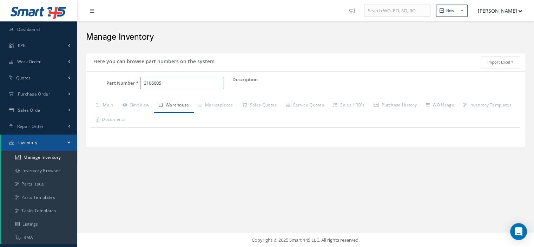
drag, startPoint x: 167, startPoint y: 85, endPoint x: 135, endPoint y: 84, distance: 32.0
click at [135, 84] on div "3106605" at bounding box center [184, 83] width 98 height 13
type input "3"
click at [114, 105] on link "Main" at bounding box center [104, 105] width 27 height 15
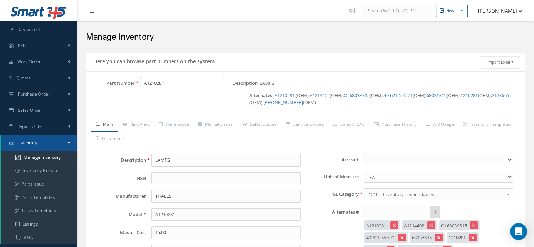
drag, startPoint x: 175, startPoint y: 81, endPoint x: 114, endPoint y: 80, distance: 61.4
click at [114, 80] on div "Part Number A1210281" at bounding box center [159, 83] width 146 height 13
type input "3"
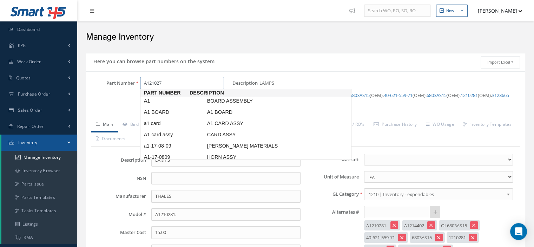
type input "A1210275"
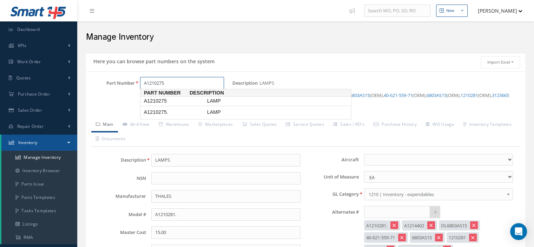
click at [161, 98] on span "A1210275" at bounding box center [173, 100] width 63 height 7
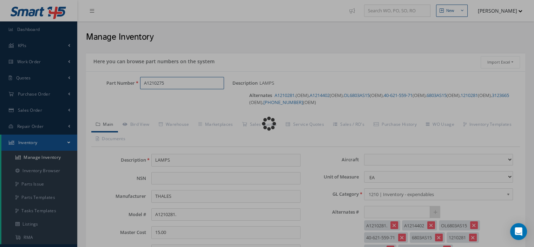
type input "LAMP"
type input "6832"
select select
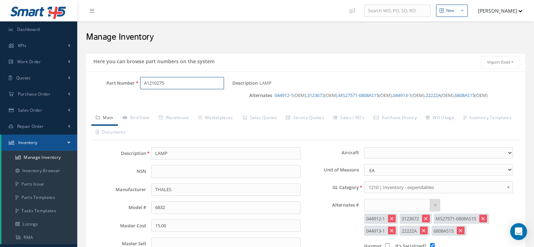
type input "A1210275"
drag, startPoint x: 170, startPoint y: 79, endPoint x: 128, endPoint y: 86, distance: 42.1
click at [128, 86] on div "Part Number A1210275" at bounding box center [159, 83] width 146 height 13
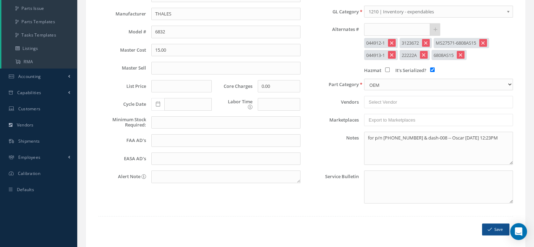
scroll to position [198, 0]
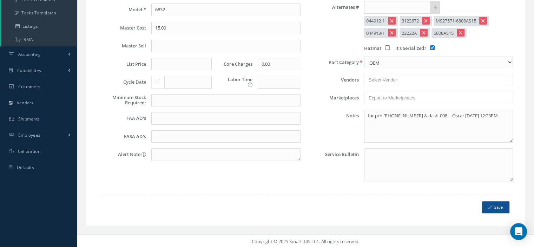
click at [319, 180] on div "Aircraft 1049A 2-EMBB 255CM 317AZ 331AZ 353AZ 359AZ 362CM 397AZ 419AZ 479AZ 4K-…" at bounding box center [412, 67] width 213 height 237
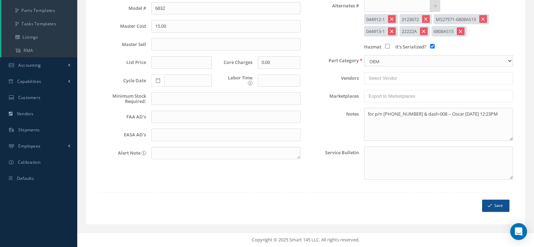
scroll to position [0, 0]
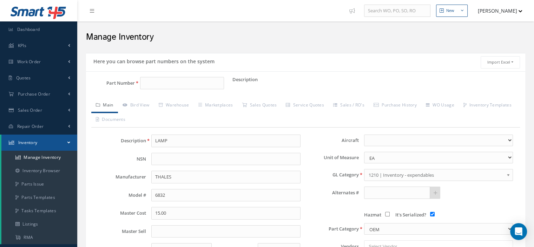
click at [73, 141] on link "Inventory" at bounding box center [39, 142] width 76 height 16
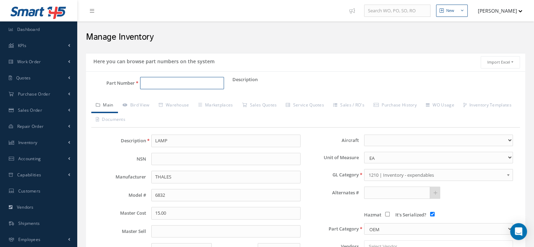
click at [191, 85] on input "Part Number" at bounding box center [182, 83] width 84 height 13
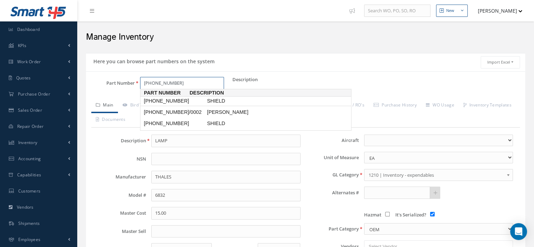
click at [188, 98] on span "047-50716-0001" at bounding box center [173, 100] width 63 height 7
type input "047-50716-0001"
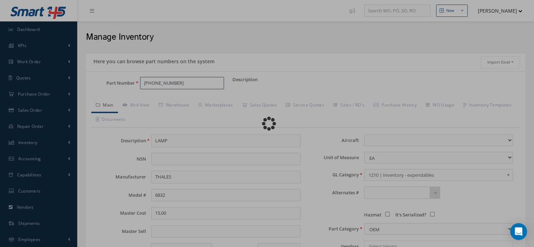
type input "SHIELD"
type input "HONEYWELL"
type input "047-50716-0001"
select select
checkbox input "false"
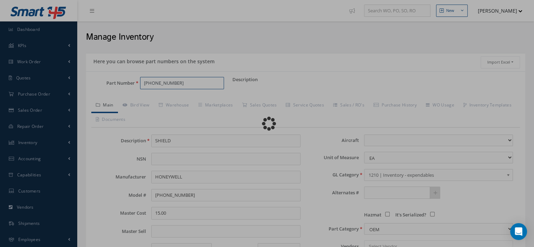
type textarea "FOR P/N 2041444-0404"
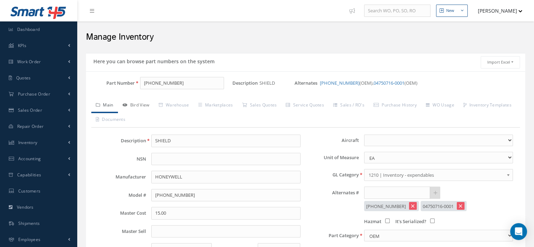
click at [146, 104] on link "Bird View" at bounding box center [136, 105] width 36 height 15
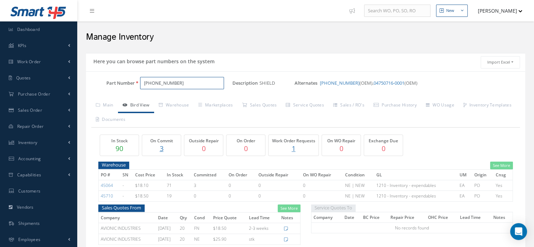
click at [181, 85] on input "047-50716-0001" at bounding box center [182, 83] width 84 height 13
click at [174, 100] on span "047-50716-0002" at bounding box center [173, 100] width 63 height 7
drag, startPoint x: 156, startPoint y: 85, endPoint x: 111, endPoint y: 82, distance: 45.4
click at [111, 82] on div "Part Number 047-50716-0002" at bounding box center [159, 83] width 146 height 13
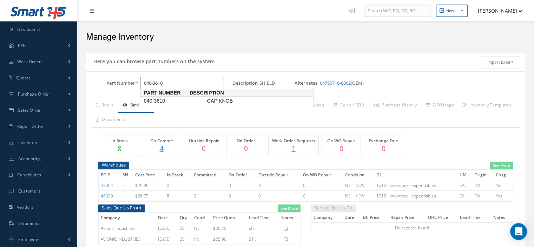
click at [175, 101] on span "040-3610" at bounding box center [173, 100] width 63 height 7
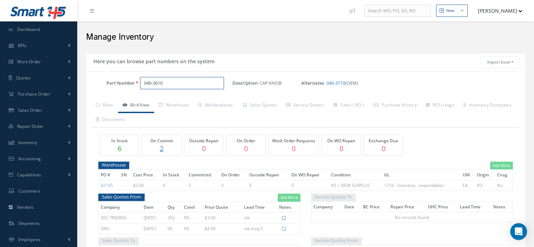
type input "040-3610"
click at [175, 101] on link "Warehouse" at bounding box center [174, 105] width 40 height 15
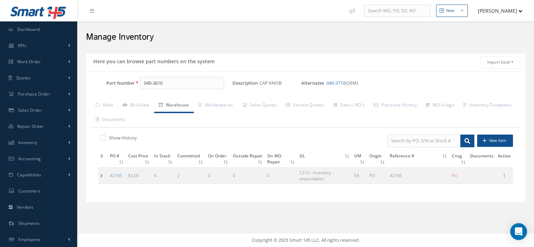
click at [102, 174] on td at bounding box center [102, 175] width 9 height 16
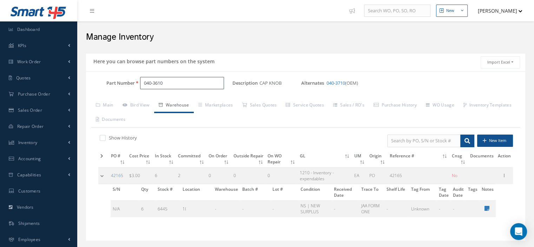
drag, startPoint x: 194, startPoint y: 81, endPoint x: 142, endPoint y: 82, distance: 52.0
click at [142, 82] on input "040-3610" at bounding box center [182, 83] width 84 height 13
click at [26, 63] on span "Work Order" at bounding box center [29, 62] width 24 height 6
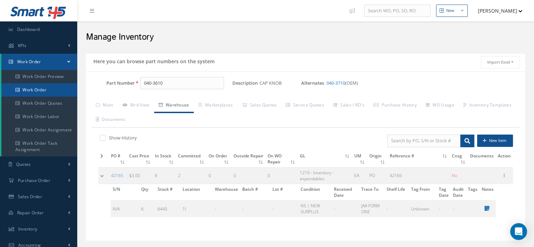
click at [36, 89] on link "Work Order" at bounding box center [39, 89] width 76 height 13
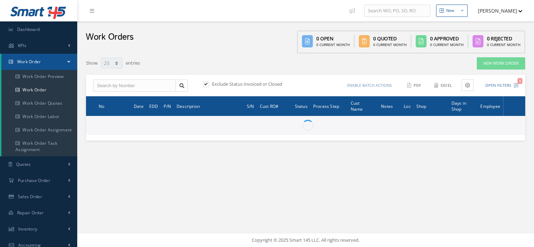
select select "25"
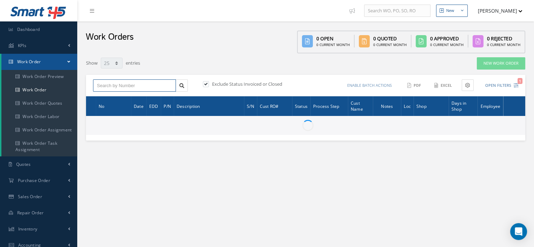
click at [101, 88] on input "text" at bounding box center [134, 85] width 83 height 13
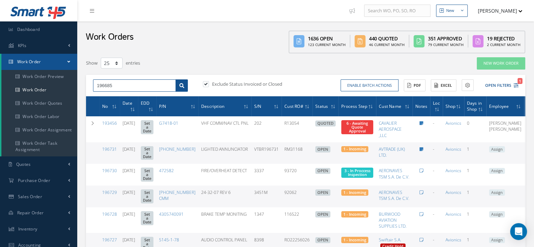
type input "196685"
click at [186, 86] on link at bounding box center [181, 85] width 12 height 13
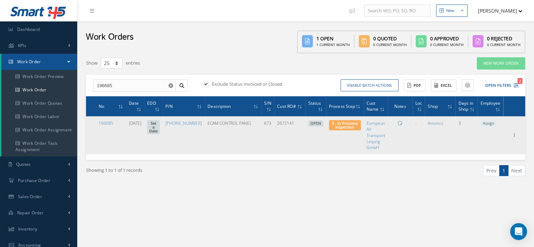
click at [488, 125] on span "Assign" at bounding box center [488, 123] width 16 height 6
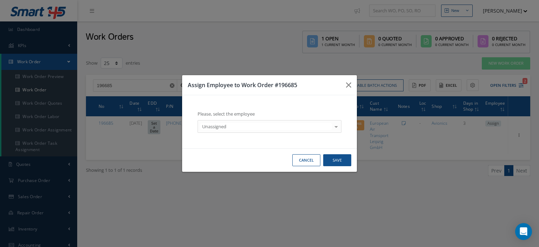
click at [337, 127] on div at bounding box center [336, 126] width 10 height 12
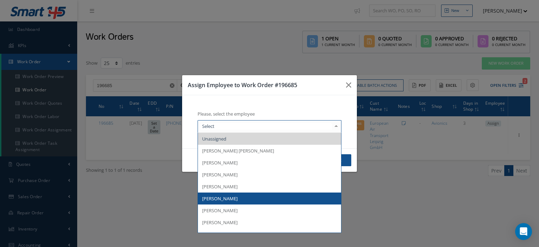
click at [255, 197] on span "[PERSON_NAME]" at bounding box center [269, 198] width 143 height 12
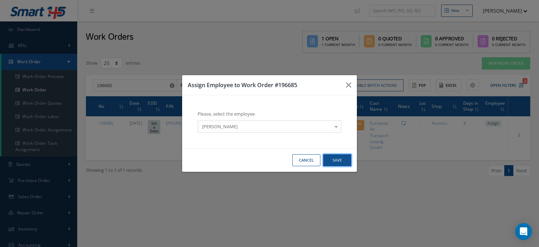
click at [338, 164] on button "Save" at bounding box center [337, 160] width 28 height 12
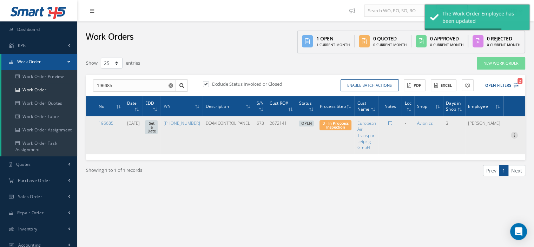
click at [515, 135] on icon at bounding box center [514, 135] width 7 height 6
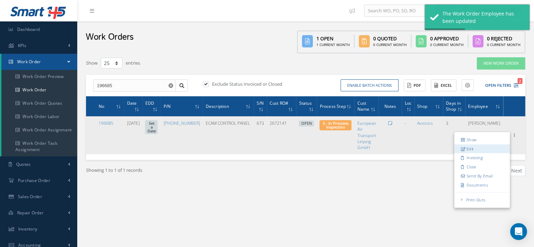
click at [474, 148] on link "Edit" at bounding box center [481, 148] width 55 height 9
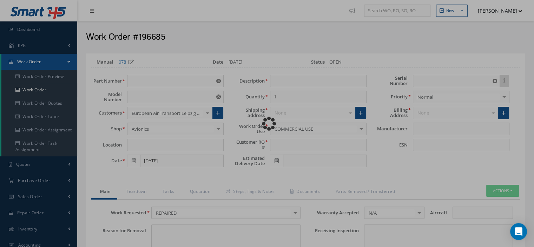
type input "[PHONE_NUMBER]"
type input "VARIOUS"
type input "[DATE]"
type input "ECAM CONTROL PANEL"
type input "2672141"
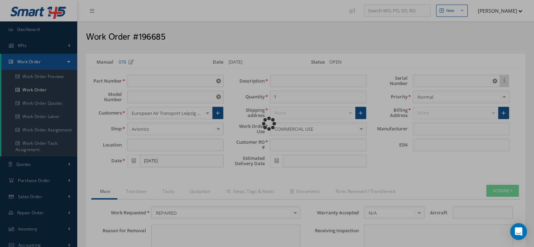
type input "673"
type textarea "NONE"
type input "NONE"
type textarea "NONE"
type input "NONE"
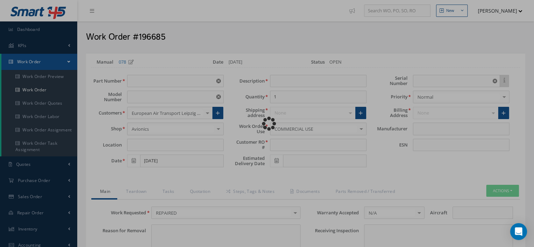
type input "N/A"
checkbox input "true"
type input "AEROSPATIALE"
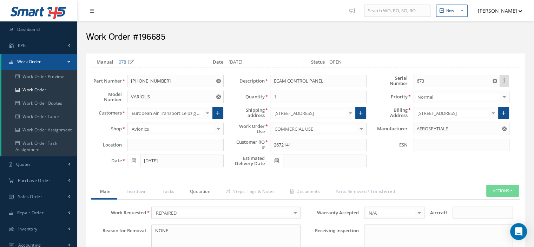
click at [197, 192] on link "Quotation" at bounding box center [199, 192] width 36 height 15
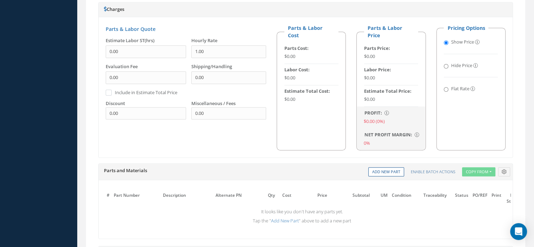
scroll to position [456, 0]
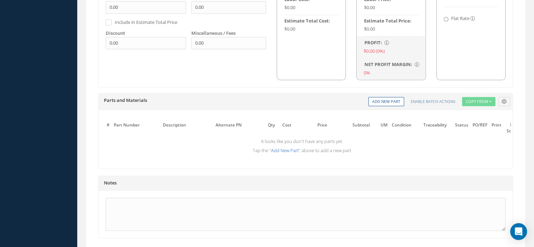
click at [285, 147] on link "Add New Part" at bounding box center [285, 150] width 28 height 6
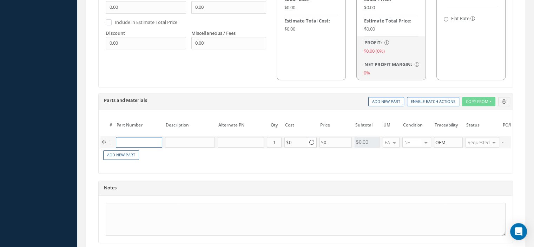
click at [130, 139] on input "text" at bounding box center [139, 142] width 46 height 11
paste input "040-3610"
type input "040-3610"
click at [134, 149] on span "040-3610" at bounding box center [129, 150] width 19 height 6
type input "CAP KNOB"
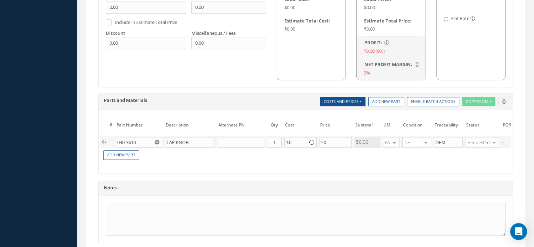
scroll to position [517, 0]
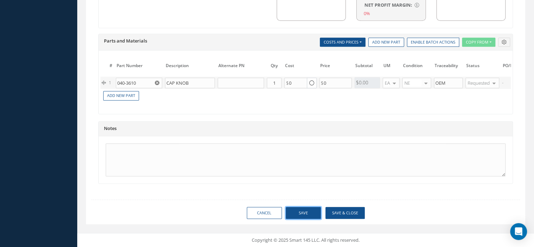
click at [308, 215] on button "Save" at bounding box center [303, 213] width 35 height 12
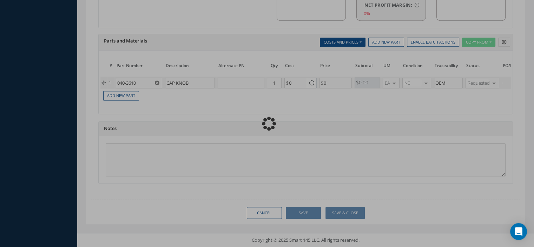
type input "0.00"
checkbox input "true"
type input "0.00"
type input "AEROSPATIALE"
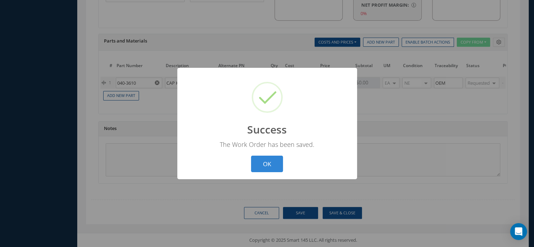
scroll to position [510, 0]
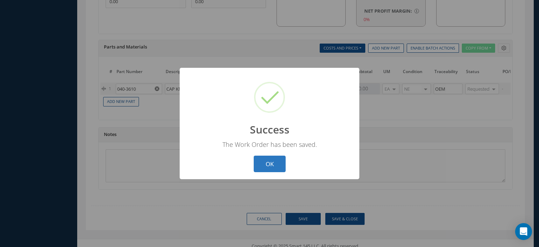
click at [269, 160] on button "OK" at bounding box center [270, 163] width 32 height 16
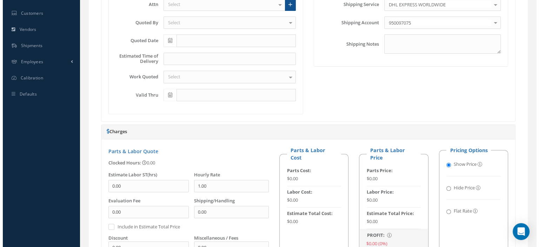
scroll to position [124, 0]
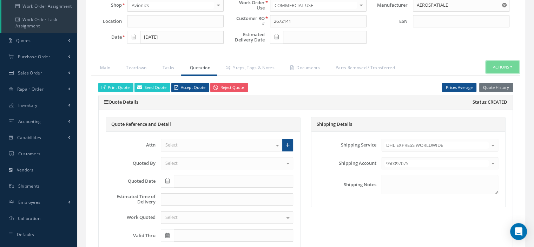
click at [511, 64] on button "Actions" at bounding box center [502, 67] width 33 height 12
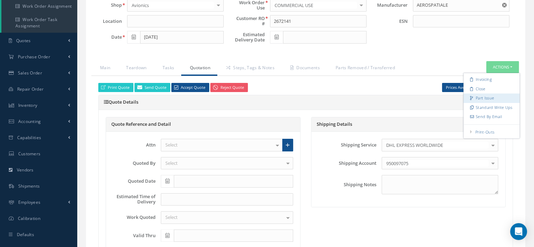
click at [484, 93] on link "Part Issue" at bounding box center [491, 97] width 56 height 9
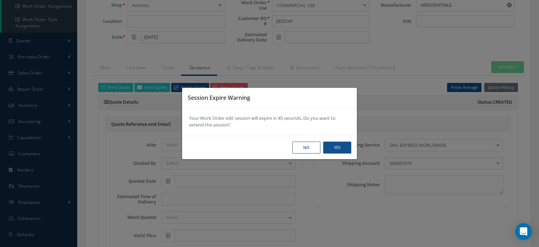
click at [307, 148] on button "No" at bounding box center [306, 147] width 28 height 12
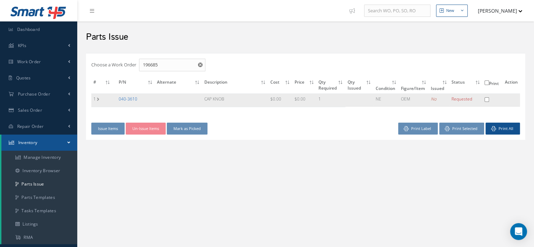
click at [128, 98] on link "040-3610" at bounding box center [128, 99] width 19 height 6
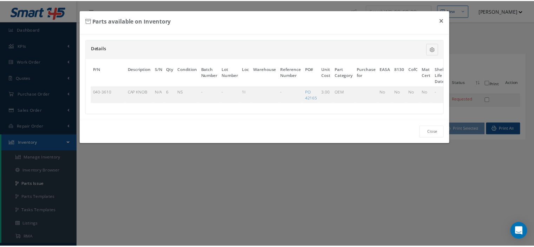
scroll to position [0, 41]
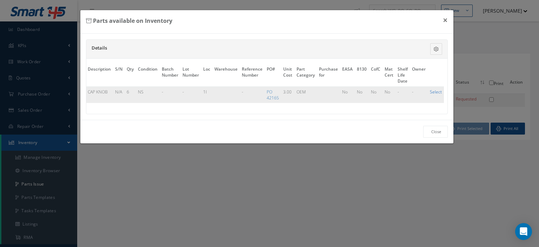
click at [435, 92] on link "Select" at bounding box center [436, 92] width 12 height 6
checkbox input "true"
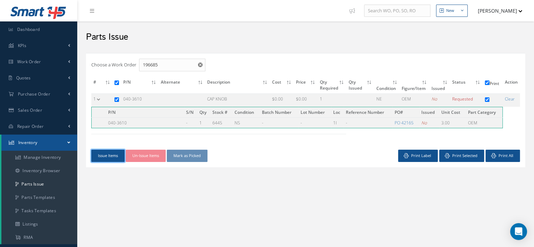
click at [114, 155] on button "Issue Items" at bounding box center [107, 155] width 33 height 12
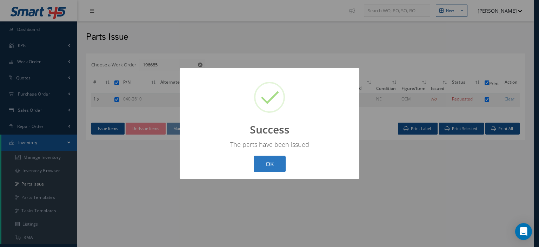
click at [264, 162] on button "OK" at bounding box center [270, 163] width 32 height 16
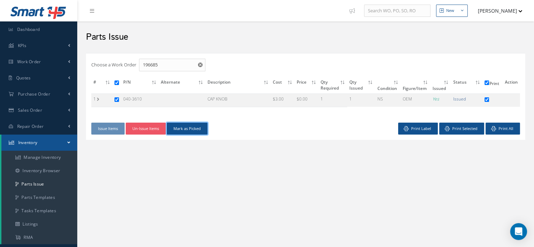
click at [201, 130] on button "Mark as Picked" at bounding box center [187, 128] width 41 height 12
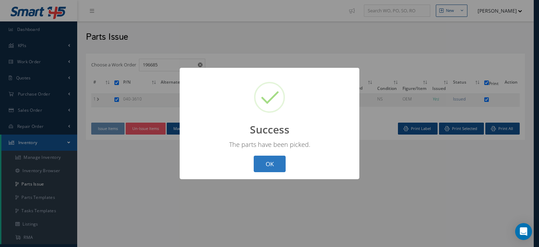
click at [274, 160] on button "OK" at bounding box center [270, 163] width 32 height 16
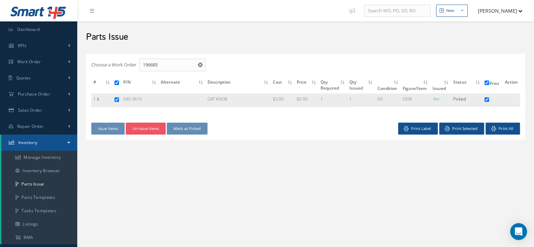
drag, startPoint x: 140, startPoint y: 100, endPoint x: 124, endPoint y: 99, distance: 15.8
click at [124, 99] on td "040-3610" at bounding box center [140, 99] width 38 height 13
copy td "040-3610"
click at [49, 158] on link "Manage Inventory" at bounding box center [39, 157] width 76 height 13
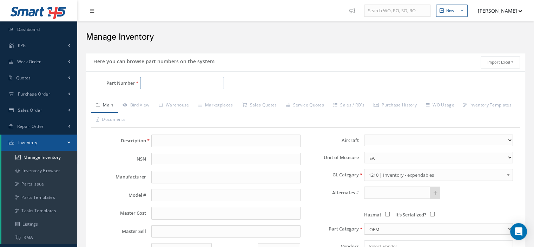
click at [161, 84] on input "Part Number" at bounding box center [182, 83] width 84 height 13
paste input "040-3610"
type input "040-3610"
click at [149, 101] on span "040-3610" at bounding box center [173, 100] width 63 height 7
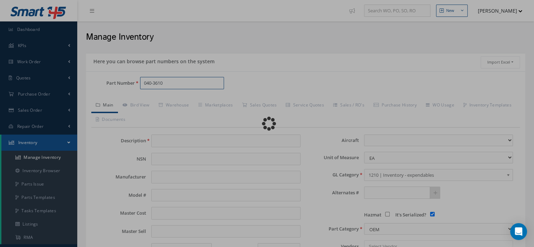
type input "CAP KNOB"
type input "AEROSPATIALE"
type input "0.00"
select select
checkbox input "true"
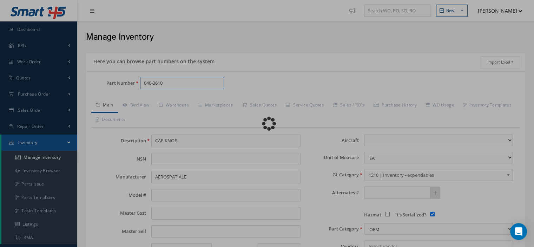
type textarea "FOR P/N 35.890.1001"
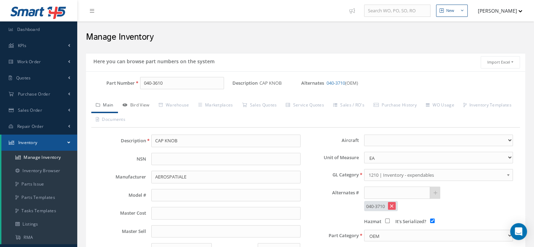
click at [147, 103] on link "Bird View" at bounding box center [136, 105] width 36 height 15
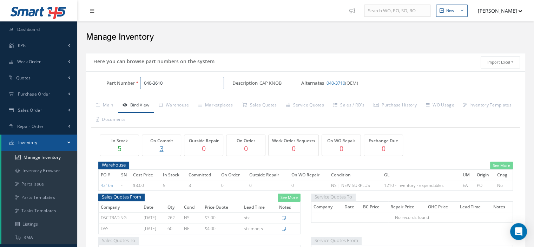
drag, startPoint x: 167, startPoint y: 86, endPoint x: 121, endPoint y: 85, distance: 46.0
click at [121, 85] on div "Part Number 040-3610" at bounding box center [159, 83] width 146 height 13
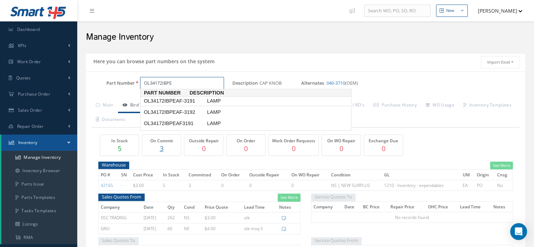
click at [166, 100] on span "OL34172IBPEAF-3191" at bounding box center [173, 100] width 63 height 7
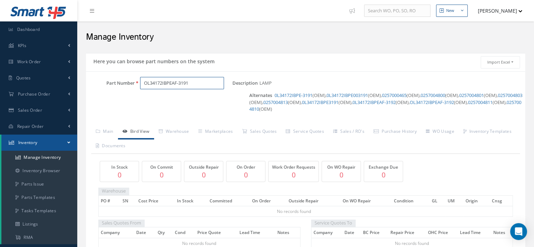
drag, startPoint x: 211, startPoint y: 84, endPoint x: 132, endPoint y: 79, distance: 78.7
click at [132, 79] on div "Part Number OL34172IBPEAF-3191" at bounding box center [159, 83] width 146 height 13
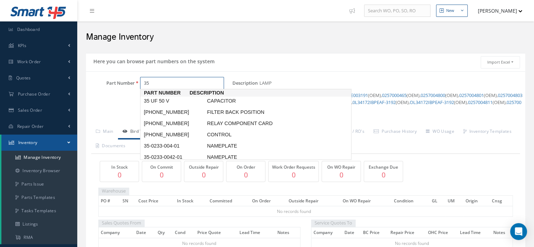
drag, startPoint x: 160, startPoint y: 82, endPoint x: 132, endPoint y: 95, distance: 30.6
click at [139, 92] on div "Part Number 35" at bounding box center [159, 99] width 146 height 44
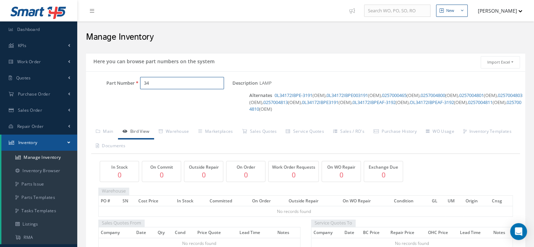
type input "3"
drag, startPoint x: 197, startPoint y: 82, endPoint x: 147, endPoint y: 82, distance: 49.8
click at [147, 82] on input "OL34172IBP-319153774" at bounding box center [182, 83] width 84 height 13
click at [203, 85] on input "OL34172IBP-319153774" at bounding box center [182, 83] width 84 height 13
drag, startPoint x: 199, startPoint y: 84, endPoint x: 137, endPoint y: 82, distance: 62.1
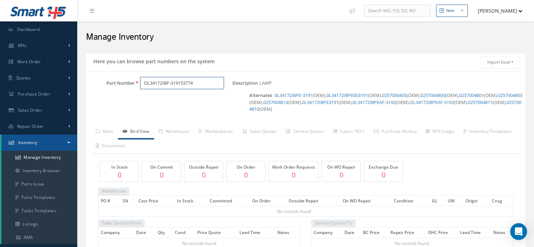
click at [137, 82] on div "OL34172IBP-319153774" at bounding box center [184, 83] width 98 height 13
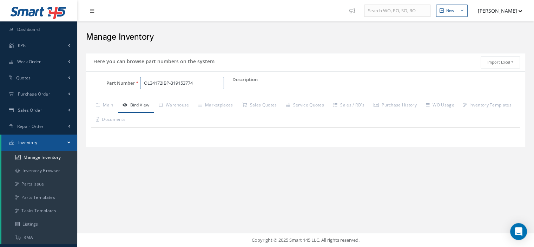
click at [207, 84] on input "OL34172IBP-319153774" at bounding box center [182, 83] width 84 height 13
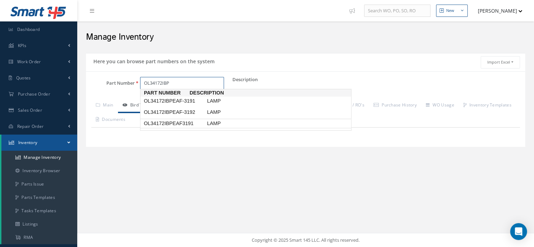
click at [197, 125] on span "OL34172IBPEAF3191" at bounding box center [173, 123] width 63 height 7
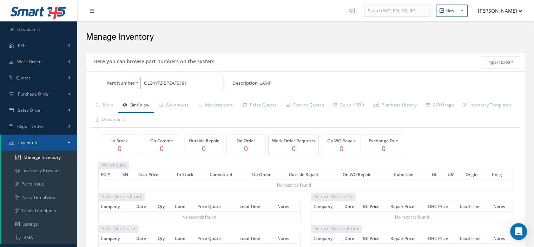
click at [178, 83] on input "OL34172IBPEAF3191" at bounding box center [182, 83] width 84 height 13
click at [186, 82] on input "OL34172IBPEA3191" at bounding box center [182, 83] width 84 height 13
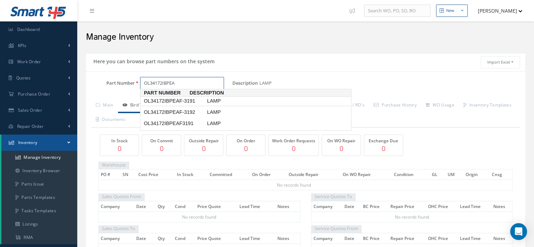
click at [189, 100] on span "OL34172IBPEAF-3191" at bounding box center [173, 100] width 63 height 7
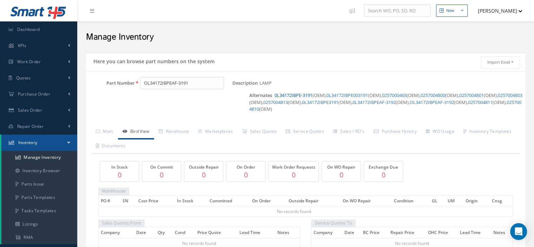
click at [291, 95] on link "0L34172IBPE-3191" at bounding box center [293, 95] width 38 height 6
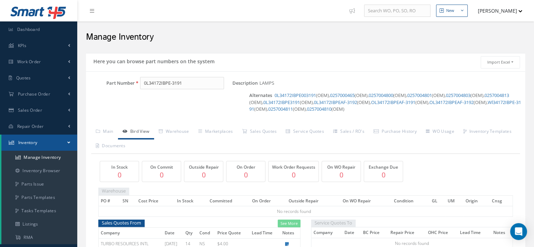
click at [344, 92] on link "0257000465" at bounding box center [342, 95] width 25 height 6
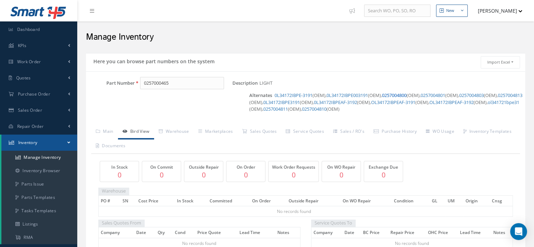
click at [401, 95] on link "0257004800" at bounding box center [394, 95] width 25 height 6
click at [438, 95] on link "0257004801" at bounding box center [432, 95] width 25 height 6
click at [481, 95] on link "0257004803" at bounding box center [471, 95] width 25 height 6
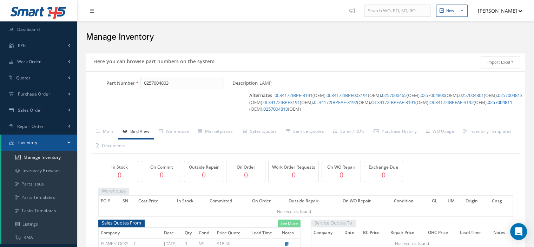
click at [487, 105] on link "0257004811" at bounding box center [499, 102] width 25 height 6
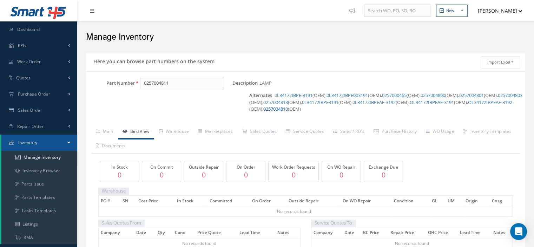
click at [288, 108] on link "0257004810" at bounding box center [275, 109] width 25 height 6
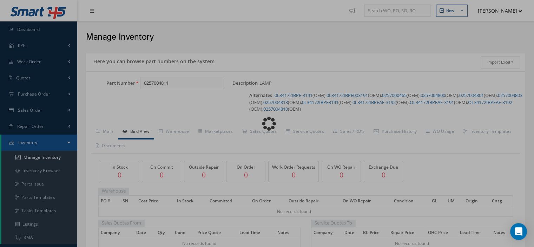
type input "0257004810"
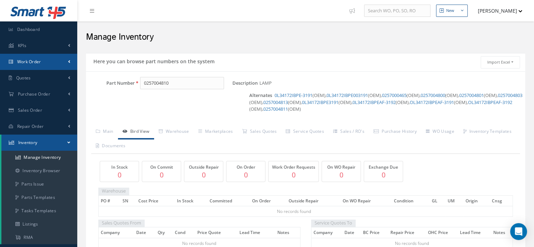
click at [29, 61] on span "Work Order" at bounding box center [29, 62] width 24 height 6
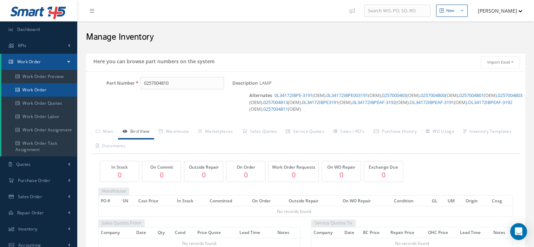
click at [31, 92] on link "Work Order" at bounding box center [39, 89] width 76 height 13
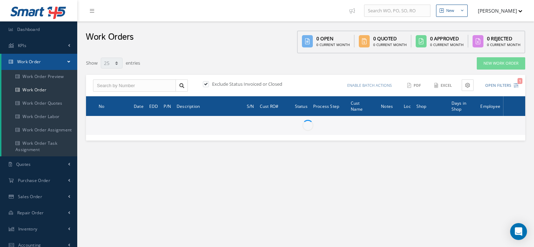
select select "25"
click at [117, 88] on input "text" at bounding box center [134, 85] width 83 height 13
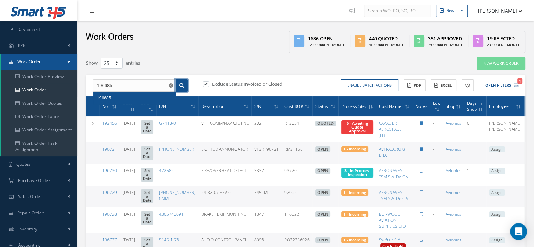
click at [178, 87] on link at bounding box center [181, 85] width 12 height 13
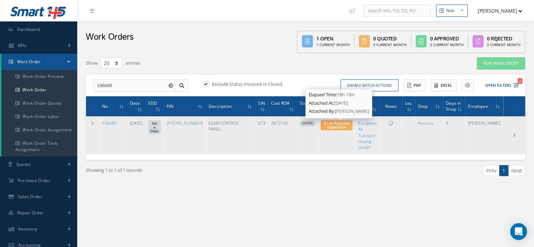
click at [349, 128] on span "3 - In Proccess Inspection" at bounding box center [337, 124] width 26 height 9
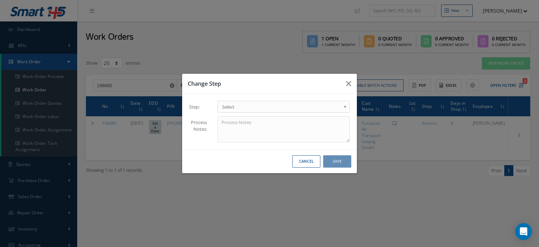
click at [344, 107] on b at bounding box center [346, 108] width 6 height 11
click at [342, 163] on button "Save" at bounding box center [337, 161] width 28 height 12
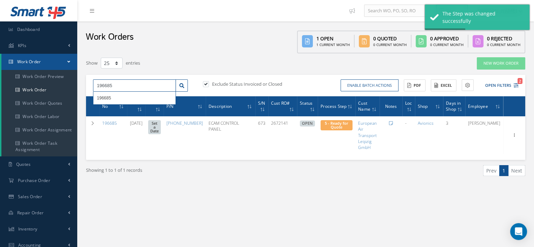
drag, startPoint x: 126, startPoint y: 86, endPoint x: 96, endPoint y: 87, distance: 29.8
click at [96, 87] on input "196685" at bounding box center [134, 85] width 83 height 13
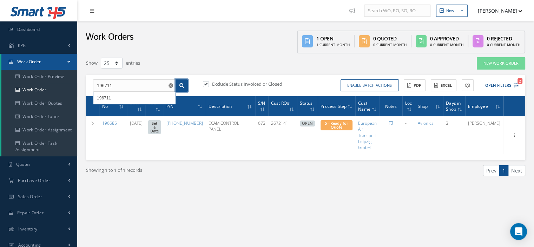
click at [178, 88] on link at bounding box center [181, 85] width 12 height 13
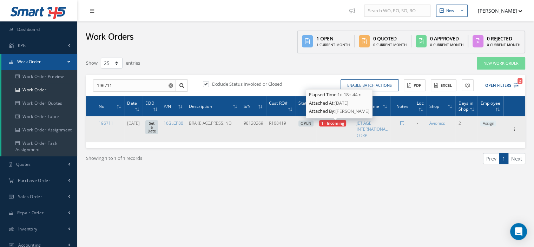
click at [342, 125] on span "1 - Incoming" at bounding box center [332, 122] width 23 height 5
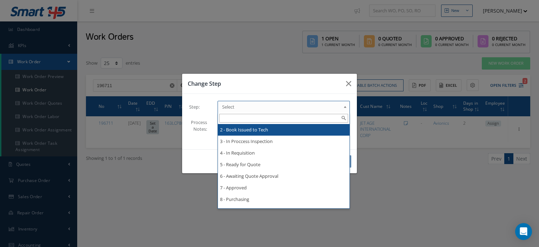
click at [334, 107] on span "Select" at bounding box center [281, 106] width 119 height 8
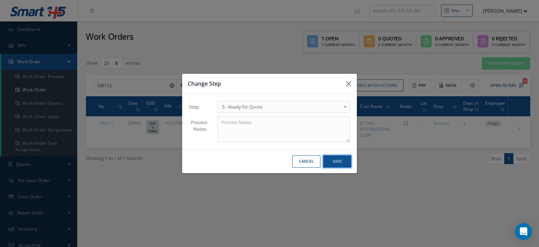
click at [340, 163] on button "Save" at bounding box center [337, 161] width 28 height 12
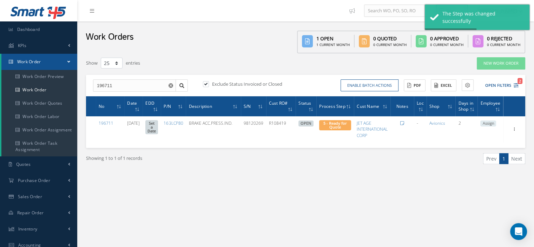
click at [483, 124] on span "Assign" at bounding box center [488, 123] width 16 height 6
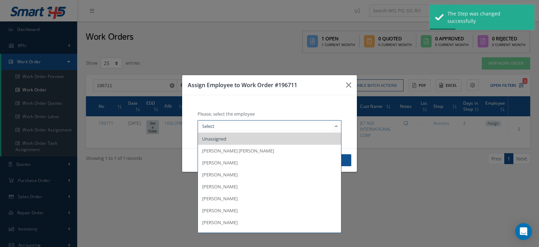
click at [336, 129] on div at bounding box center [336, 126] width 10 height 12
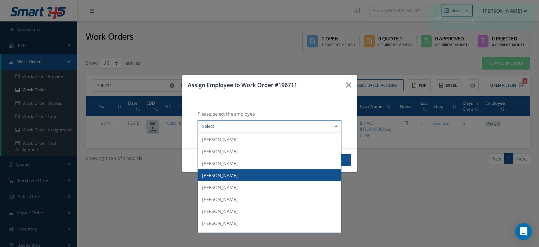
scroll to position [70, 0]
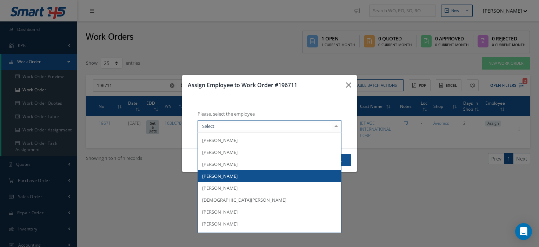
click at [250, 178] on span "[PERSON_NAME]" at bounding box center [269, 176] width 143 height 12
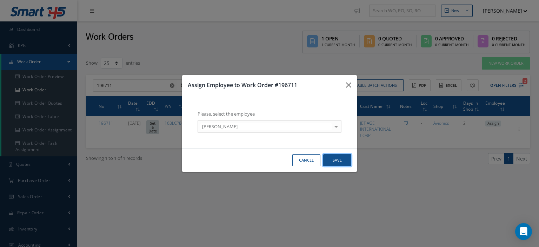
click at [331, 161] on button "Save" at bounding box center [337, 160] width 28 height 12
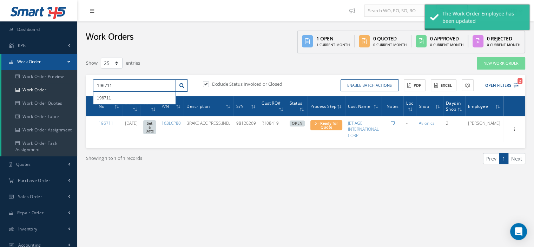
drag, startPoint x: 118, startPoint y: 89, endPoint x: 94, endPoint y: 88, distance: 24.2
click at [94, 88] on input "196711" at bounding box center [134, 85] width 83 height 13
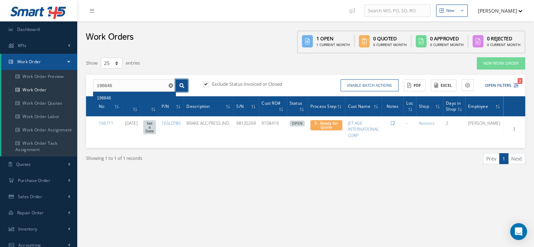
click at [181, 86] on icon at bounding box center [181, 85] width 5 height 5
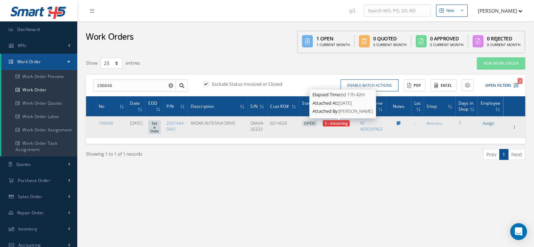
click at [332, 124] on span "1 - Incoming" at bounding box center [336, 122] width 23 height 5
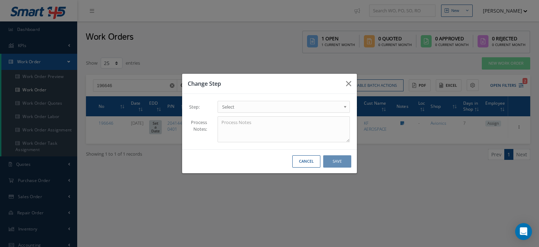
click at [327, 112] on link "Select" at bounding box center [284, 107] width 132 height 12
click at [335, 162] on button "Save" at bounding box center [337, 161] width 28 height 12
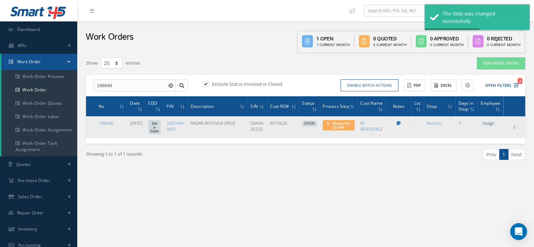
click at [482, 124] on span "Assign" at bounding box center [488, 123] width 16 height 6
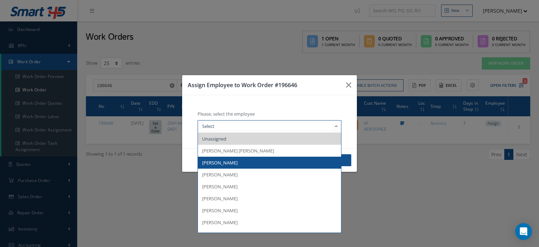
click at [225, 163] on span "[PERSON_NAME]" at bounding box center [219, 162] width 35 height 6
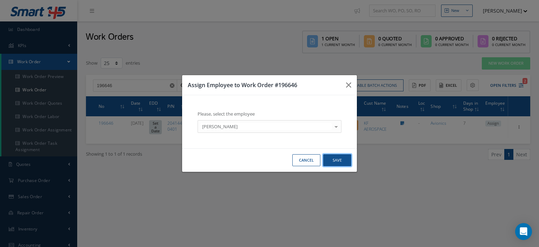
click at [332, 161] on button "Save" at bounding box center [337, 160] width 28 height 12
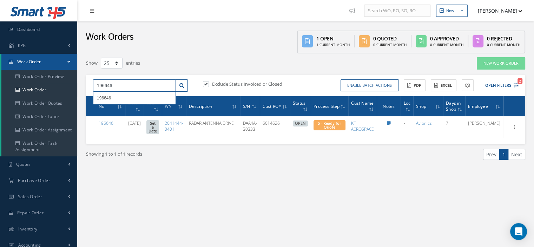
drag, startPoint x: 121, startPoint y: 84, endPoint x: 95, endPoint y: 81, distance: 26.2
click at [95, 81] on input "196646" at bounding box center [134, 85] width 83 height 13
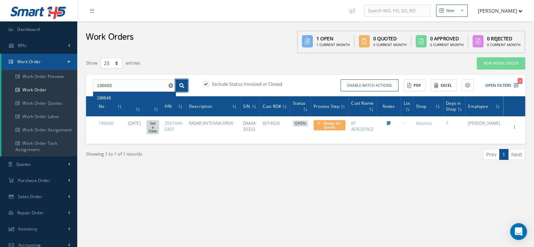
click at [182, 87] on icon at bounding box center [181, 85] width 5 height 5
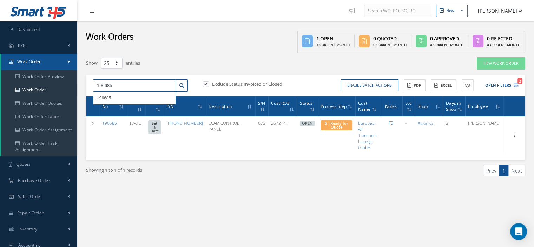
drag, startPoint x: 112, startPoint y: 86, endPoint x: 99, endPoint y: 87, distance: 12.4
click at [100, 87] on input "196685" at bounding box center [134, 85] width 83 height 13
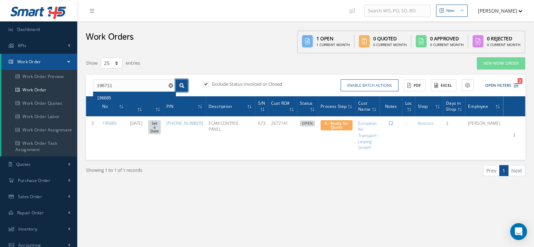
click at [182, 80] on link at bounding box center [181, 85] width 12 height 13
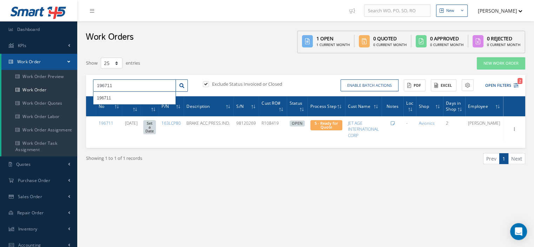
drag, startPoint x: 142, startPoint y: 85, endPoint x: 91, endPoint y: 86, distance: 50.5
click at [91, 86] on div "196711 196711" at bounding box center [140, 85] width 105 height 13
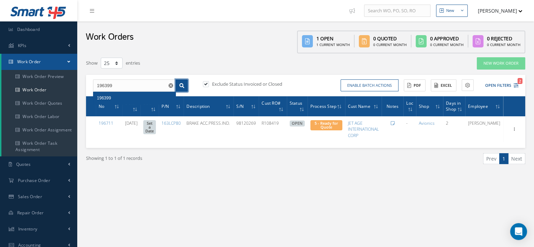
click at [180, 87] on icon at bounding box center [181, 85] width 5 height 5
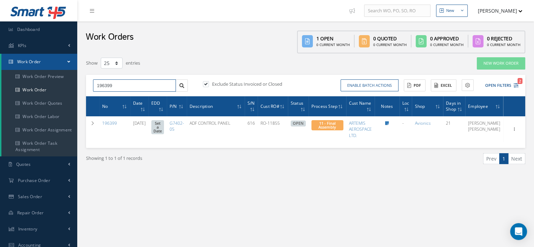
drag, startPoint x: 152, startPoint y: 86, endPoint x: 99, endPoint y: 93, distance: 53.5
click at [99, 92] on div "196399 196399" at bounding box center [134, 85] width 83 height 13
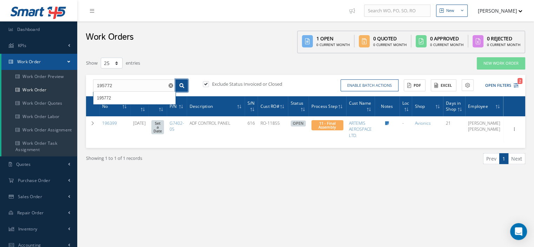
click at [181, 85] on icon at bounding box center [181, 85] width 5 height 5
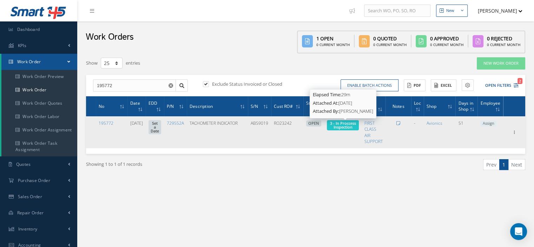
click at [337, 125] on span "3 - In Proccess Inspection" at bounding box center [343, 124] width 26 height 9
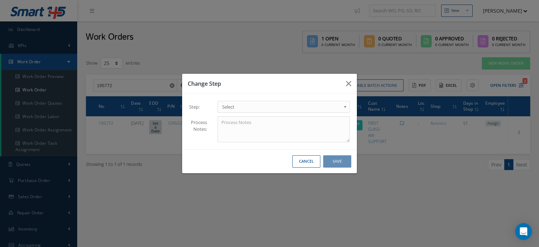
click at [254, 111] on link "Select" at bounding box center [284, 107] width 132 height 12
click at [335, 161] on button "Save" at bounding box center [337, 161] width 28 height 12
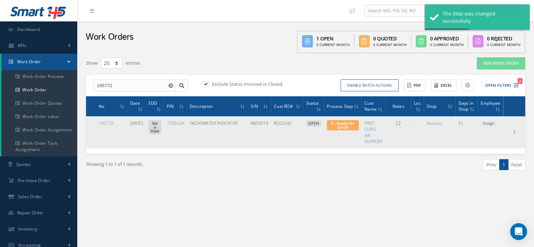
click at [490, 125] on span "Assign" at bounding box center [488, 123] width 16 height 6
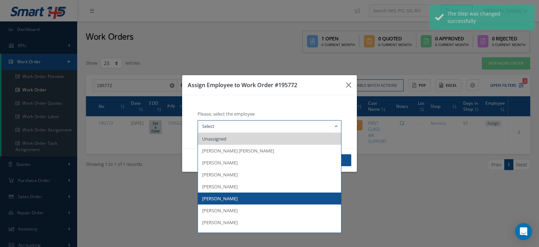
click at [245, 197] on span "[PERSON_NAME]" at bounding box center [269, 198] width 143 height 12
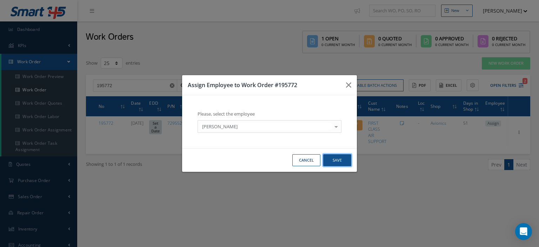
click at [326, 158] on button "Save" at bounding box center [337, 160] width 28 height 12
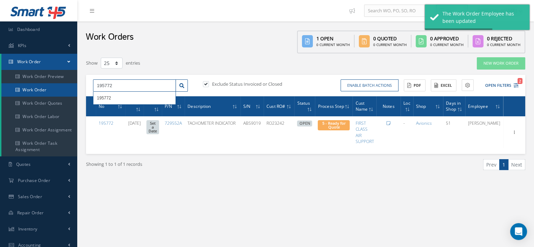
drag, startPoint x: 118, startPoint y: 87, endPoint x: 71, endPoint y: 83, distance: 47.2
click at [71, 83] on div "Smart 145 Dashboard KPIs Work Order Work Order Work Order Preview Work Order Wo…" at bounding box center [267, 183] width 534 height 366
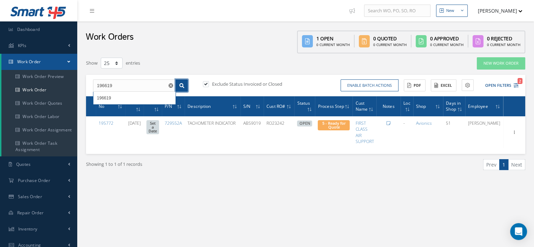
click at [182, 87] on icon at bounding box center [181, 85] width 5 height 5
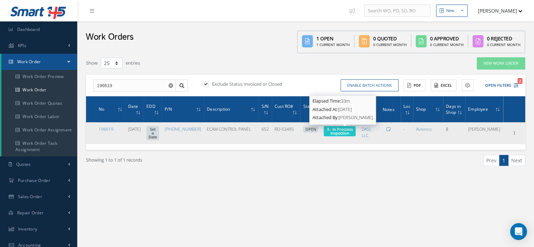
click at [347, 134] on span "3 - In Proccess Inspection" at bounding box center [340, 130] width 26 height 9
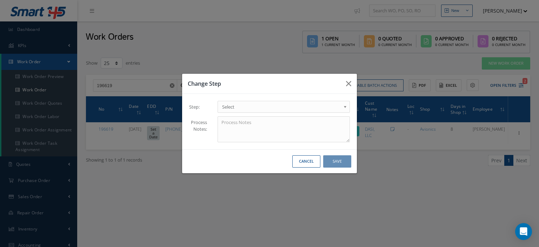
click at [321, 111] on link "Select" at bounding box center [284, 107] width 132 height 12
click at [334, 165] on button "Save" at bounding box center [337, 161] width 28 height 12
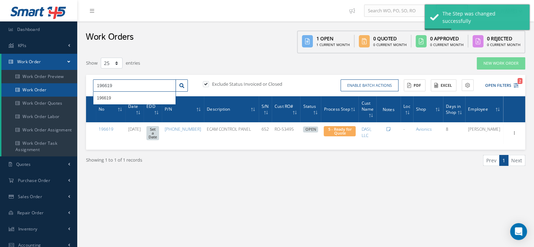
drag, startPoint x: 141, startPoint y: 87, endPoint x: 68, endPoint y: 86, distance: 73.3
click at [68, 86] on div "Smart 145 Dashboard KPIs Work Order Work Order Work Order Preview Work Order Wo…" at bounding box center [267, 183] width 534 height 366
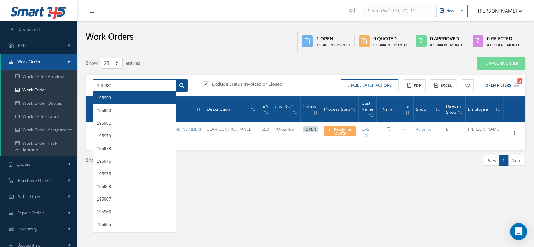
type input "195931"
click at [181, 87] on icon at bounding box center [181, 85] width 5 height 5
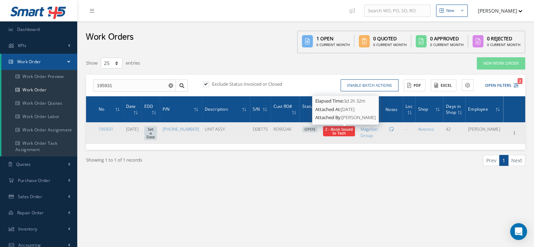
click at [352, 131] on span "2 - Book Issued to Tech" at bounding box center [339, 130] width 28 height 9
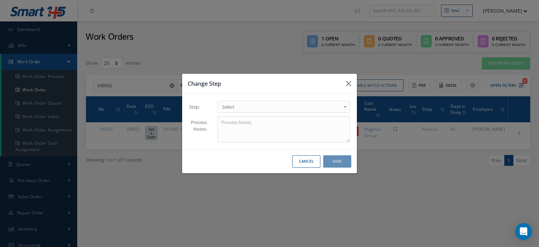
click at [335, 109] on span "Select" at bounding box center [281, 106] width 119 height 8
click at [335, 162] on button "Save" at bounding box center [337, 161] width 28 height 12
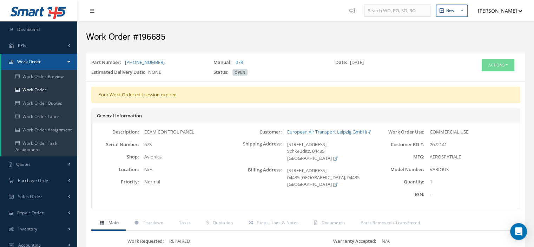
click at [72, 61] on link "Work Order" at bounding box center [39, 62] width 76 height 16
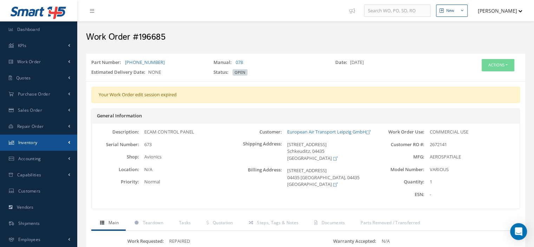
click at [49, 139] on link "Inventory" at bounding box center [38, 142] width 77 height 16
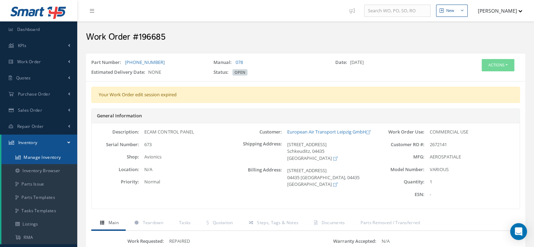
click at [48, 154] on link "Manage Inventory" at bounding box center [39, 157] width 76 height 13
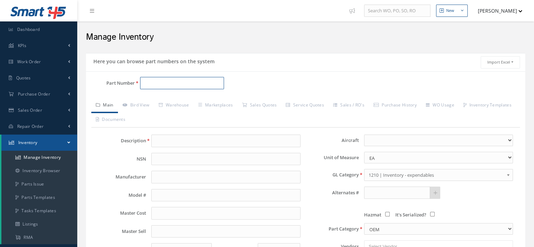
click at [154, 82] on input "Part Number" at bounding box center [182, 83] width 84 height 13
paste input "233W3210-5"
type input "233W3210-5"
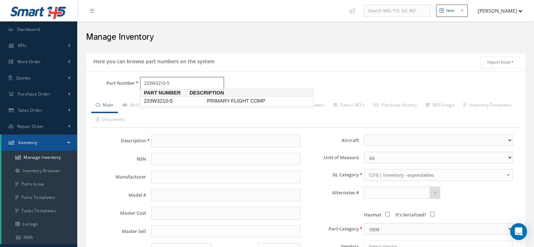
click at [166, 99] on span "233W3210-5" at bounding box center [173, 100] width 63 height 7
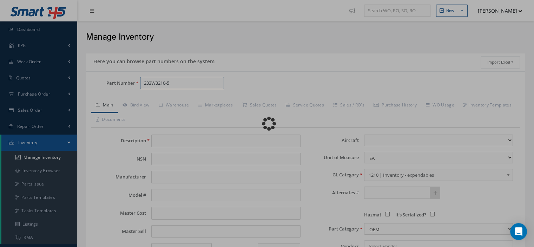
type input "PRIMARY FLIGHT COMP"
type input "BAE SYSTEMS"
type input "0.00"
select select
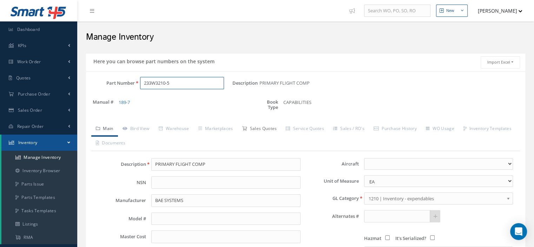
type input "233W3210-5"
click at [259, 129] on link "Sales Quotes" at bounding box center [259, 129] width 44 height 15
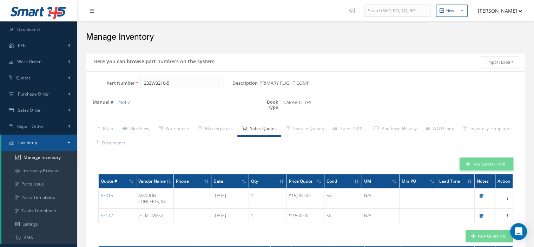
click at [474, 159] on button "New Quote (From)" at bounding box center [486, 164] width 53 height 12
type input "PRIMARY FLIGHT COMP"
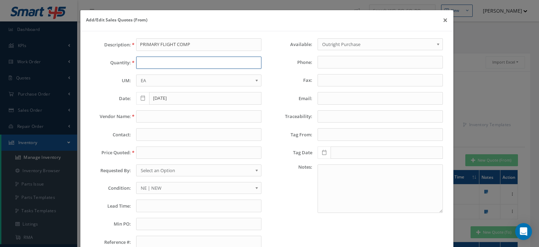
click at [153, 63] on input "text" at bounding box center [198, 62] width 125 height 13
type input "1"
click at [141, 116] on input "text" at bounding box center [198, 116] width 125 height 13
paste input "Flyline Aerospace, llc"
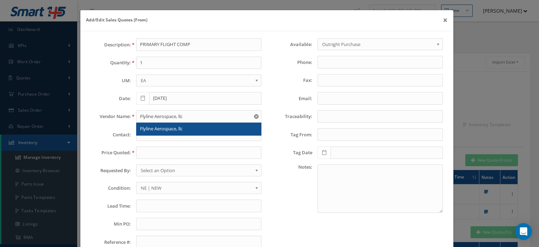
click at [160, 125] on span "Flyline Aerospace, llc" at bounding box center [161, 128] width 42 height 6
type input "Flyline Aerospace, llc"
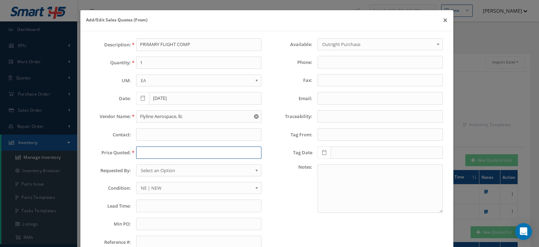
click at [146, 155] on input "text" at bounding box center [198, 152] width 125 height 13
paste input "8,500.00"
click at [143, 153] on input "8,500.00" at bounding box center [198, 152] width 125 height 13
type input "8500.00"
click at [159, 170] on span "Select an Option" at bounding box center [197, 170] width 112 height 8
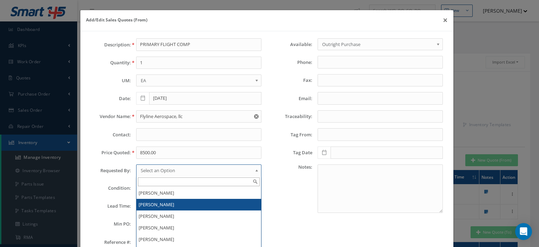
scroll to position [35, 0]
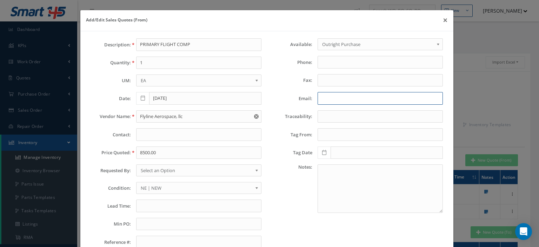
click at [321, 101] on input "Email:" at bounding box center [380, 98] width 125 height 13
paste input "maynier@flylineaero.com"
type input "maynier@flylineaero.com"
click at [194, 172] on span "Select an Option" at bounding box center [197, 170] width 112 height 8
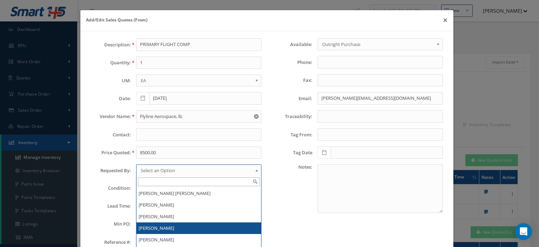
click at [175, 224] on li "[PERSON_NAME]" at bounding box center [198, 228] width 125 height 12
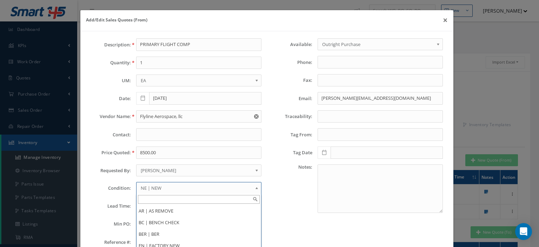
click at [142, 191] on link "NE | NEW" at bounding box center [198, 188] width 125 height 12
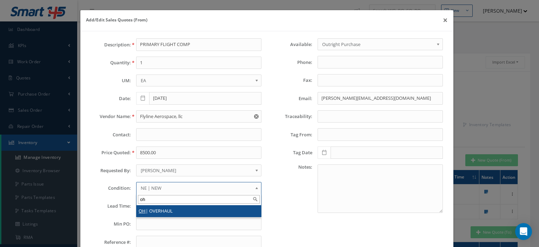
type input "oh"
click at [153, 212] on li "OH | OVERHAUL" at bounding box center [198, 211] width 125 height 12
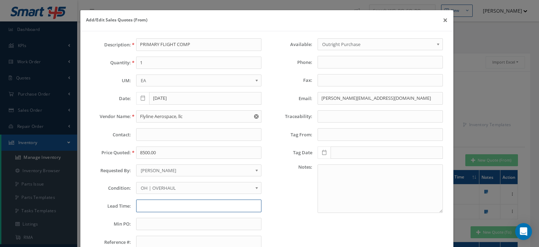
click at [143, 205] on input "text" at bounding box center [198, 205] width 125 height 13
paste input "Tagged by: MG TECHNICS on Jun 2, 2024"
click at [166, 206] on input "Tagged by: MG TECHNICS on Jun 2, 2024" at bounding box center [198, 205] width 125 height 13
click at [136, 202] on input "Tagged by:MG TECHNICS on Jun 2, 2024" at bounding box center [198, 205] width 125 height 13
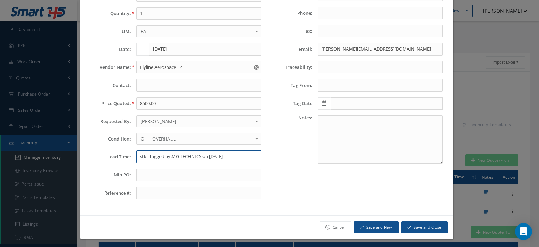
type input "stk--Tagged by:MG TECHNICS on Jun 2, 2024"
click at [404, 221] on button "Save and Close" at bounding box center [424, 227] width 46 height 12
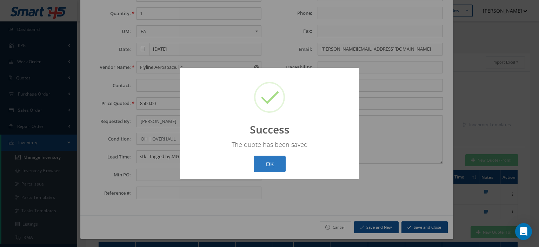
click at [275, 161] on button "OK" at bounding box center [270, 163] width 32 height 16
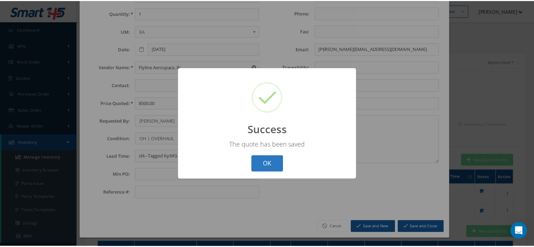
scroll to position [0, 0]
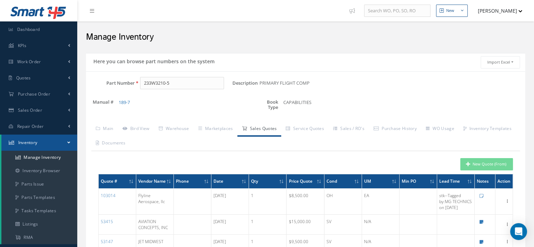
click at [67, 142] on span at bounding box center [68, 142] width 3 height 6
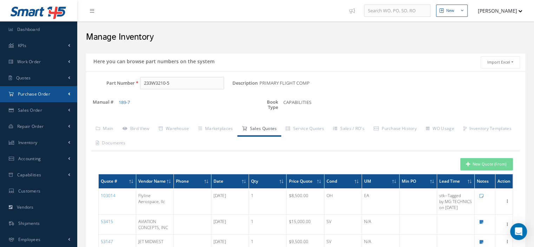
click at [45, 95] on span "Purchase Order" at bounding box center [34, 94] width 32 height 6
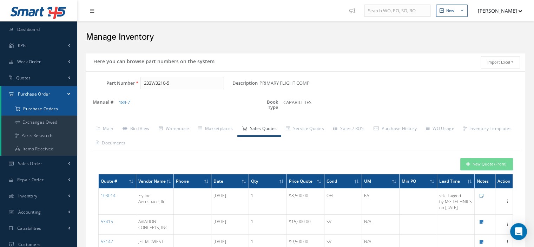
click at [46, 107] on a=1&status_id=2&status_id=3&status_id=5&collapsedFilters"] "Purchase Orders" at bounding box center [39, 108] width 76 height 13
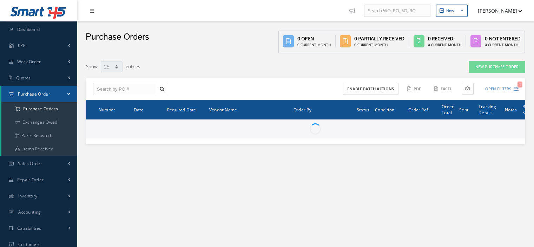
select select "25"
click at [126, 90] on input "text" at bounding box center [124, 89] width 63 height 13
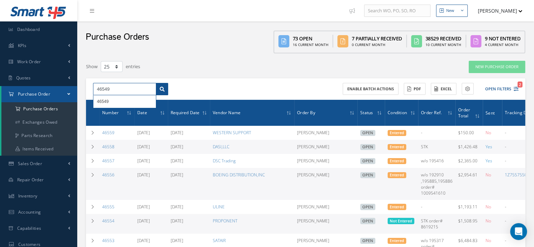
type input "46549"
click at [159, 91] on link at bounding box center [162, 89] width 12 height 13
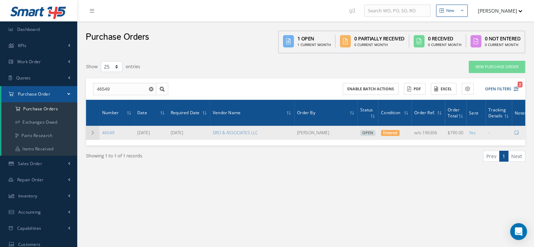
click at [95, 131] on td at bounding box center [92, 133] width 13 height 14
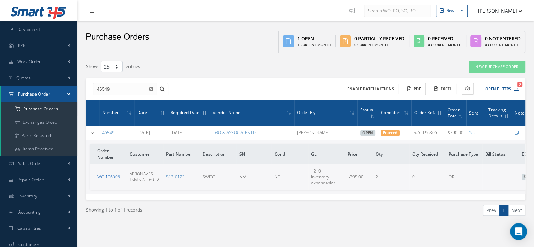
click at [117, 177] on link "WO 196306" at bounding box center [108, 177] width 23 height 6
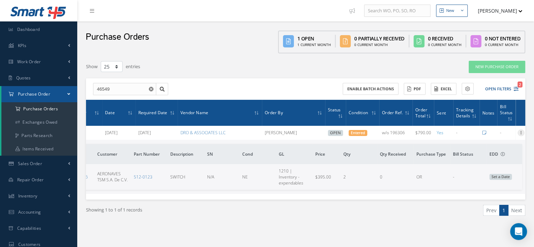
click at [518, 131] on icon at bounding box center [520, 132] width 7 height 6
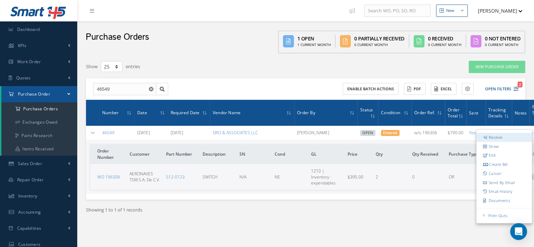
click at [488, 139] on link "Receive" at bounding box center [503, 137] width 55 height 9
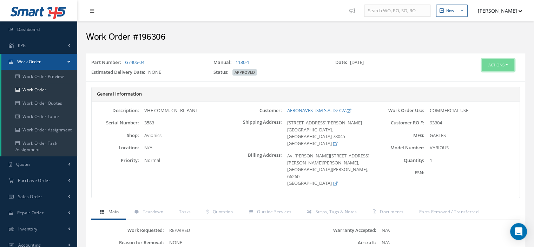
click at [507, 62] on button "Actions" at bounding box center [497, 65] width 33 height 12
click at [484, 105] on link "Part Issue" at bounding box center [487, 106] width 56 height 9
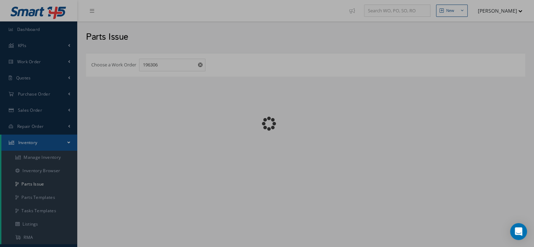
checkbox input "false"
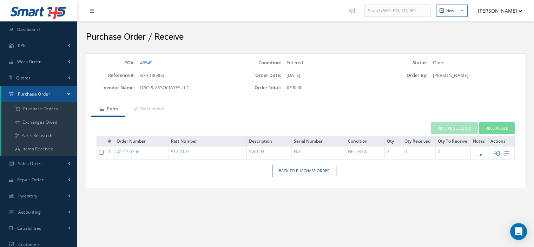
click at [494, 152] on icon at bounding box center [496, 153] width 6 height 6
type input "[DATE]"
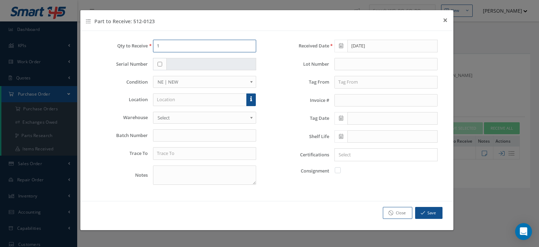
drag, startPoint x: 164, startPoint y: 48, endPoint x: 150, endPoint y: 48, distance: 14.0
click at [150, 48] on div "1" at bounding box center [205, 46] width 114 height 13
type input "2"
click at [254, 100] on link at bounding box center [250, 99] width 9 height 13
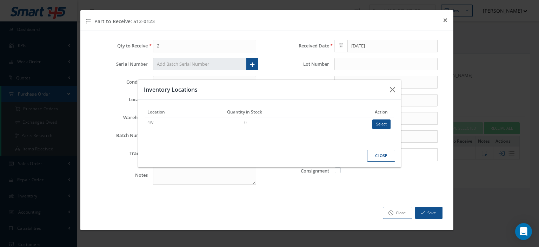
click at [387, 125] on button "Select" at bounding box center [381, 123] width 18 height 9
type input "4W"
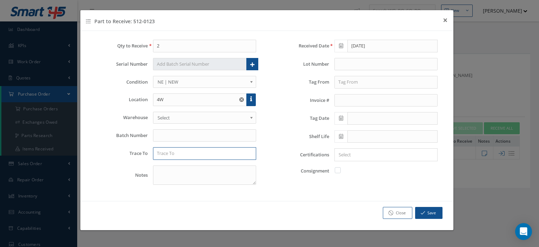
click at [233, 153] on input "text" at bounding box center [204, 153] width 103 height 13
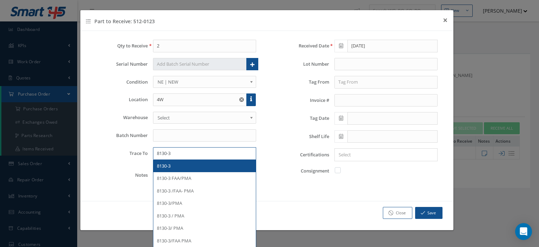
type input "8130-3"
click at [203, 167] on div "8130-3" at bounding box center [204, 165] width 95 height 7
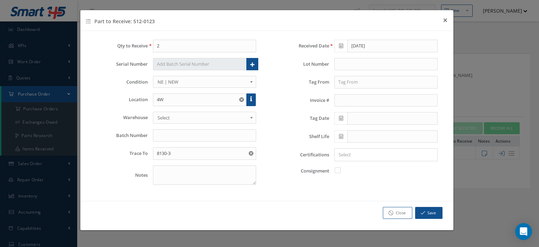
click at [340, 171] on label at bounding box center [341, 170] width 2 height 6
click at [338, 171] on input "checkbox" at bounding box center [338, 169] width 5 height 5
checkbox input "true"
click at [439, 214] on button "Save" at bounding box center [428, 213] width 27 height 12
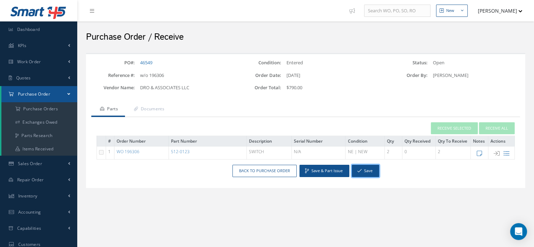
click at [356, 173] on button "Save" at bounding box center [365, 171] width 27 height 12
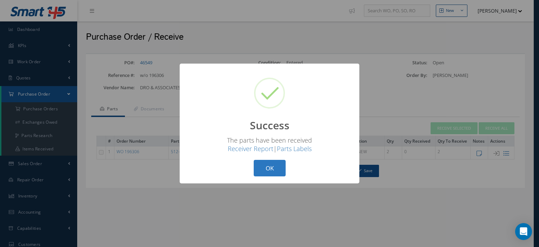
click at [271, 174] on button "OK" at bounding box center [270, 168] width 32 height 16
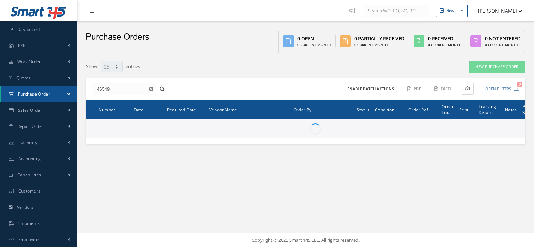
select select "25"
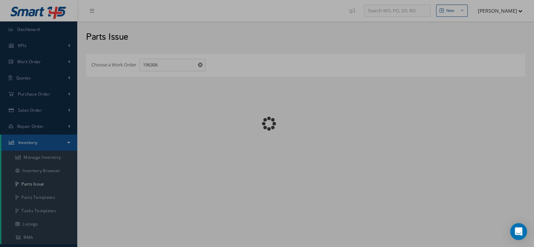
checkbox input "false"
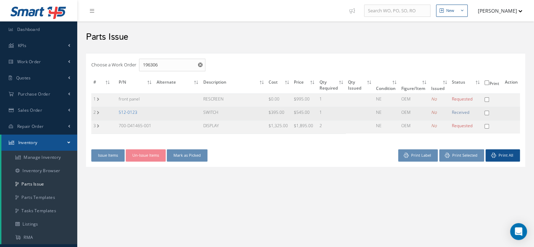
click at [135, 112] on link "512-0123" at bounding box center [128, 112] width 19 height 6
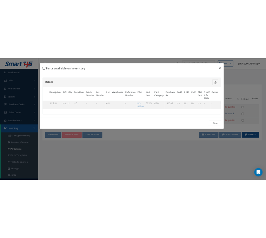
scroll to position [0, 45]
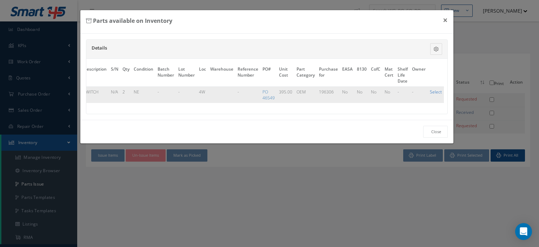
click at [432, 90] on link "Select" at bounding box center [436, 92] width 12 height 6
checkbox input "true"
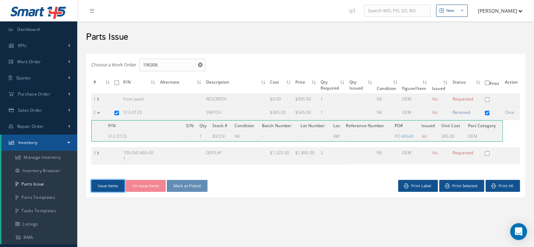
click at [101, 181] on button "Issue Items" at bounding box center [107, 186] width 33 height 12
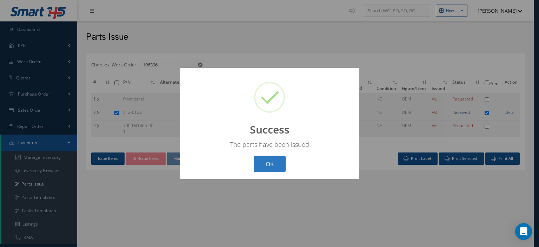
click at [275, 168] on button "OK" at bounding box center [270, 163] width 32 height 16
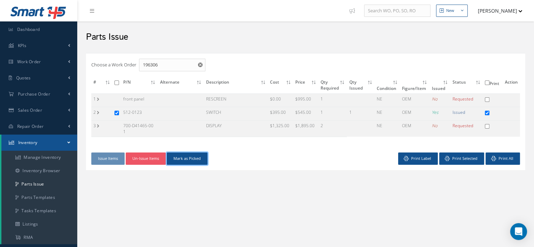
click at [187, 153] on button "Mark as Picked" at bounding box center [187, 158] width 41 height 12
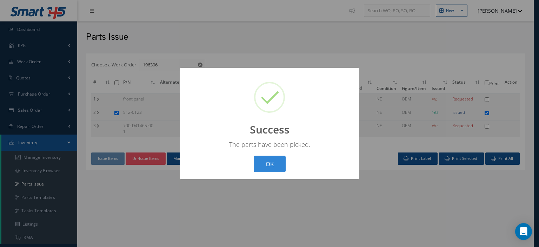
click at [263, 159] on button "OK" at bounding box center [270, 163] width 32 height 16
